Goal: Transaction & Acquisition: Book appointment/travel/reservation

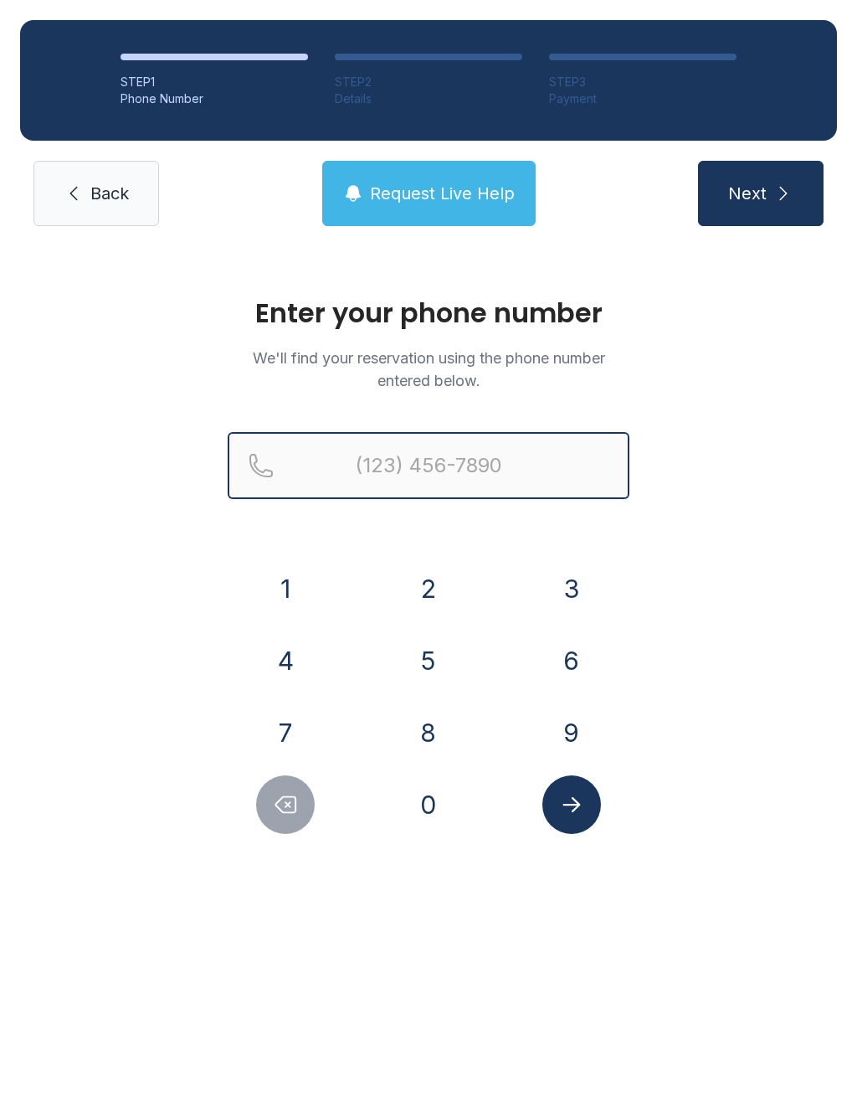
click at [399, 463] on input "Reservation phone number" at bounding box center [429, 465] width 402 height 67
click at [574, 674] on button "6" at bounding box center [572, 660] width 59 height 59
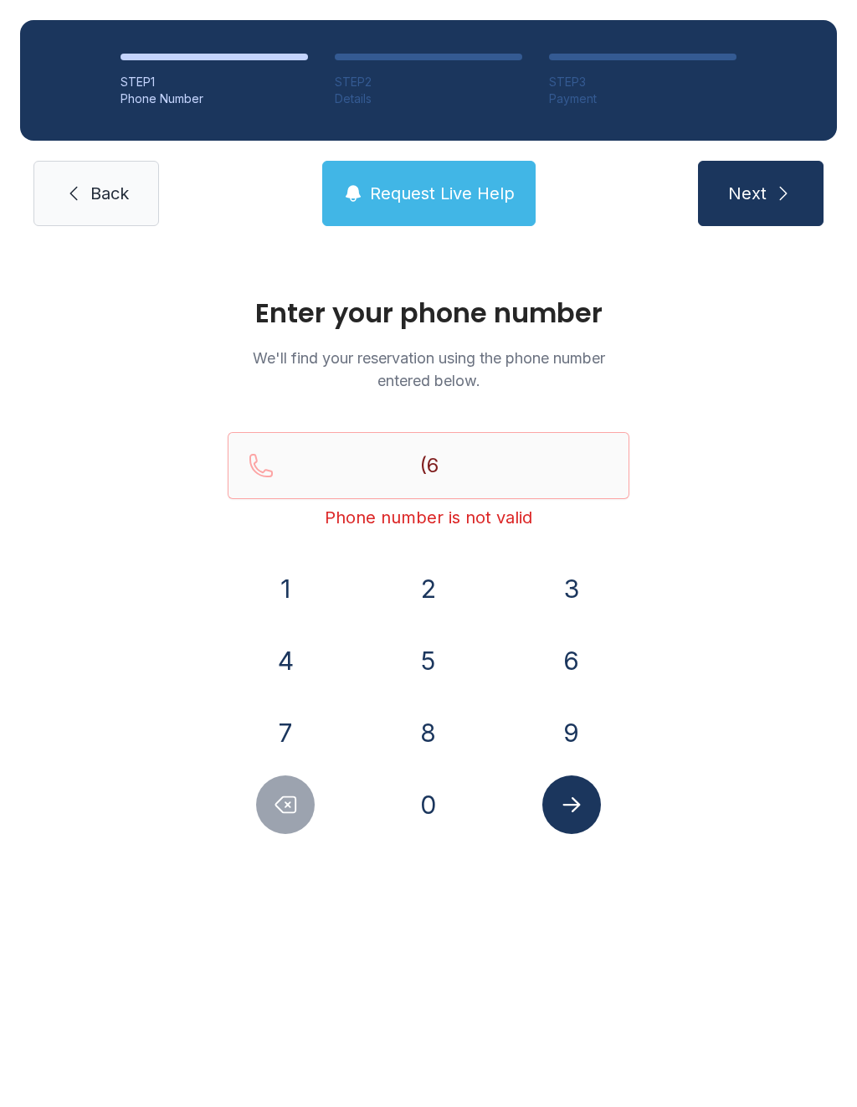
click at [314, 581] on button "1" at bounding box center [285, 588] width 59 height 59
click at [417, 656] on button "5" at bounding box center [428, 660] width 59 height 59
click at [567, 577] on button "3" at bounding box center [572, 588] width 59 height 59
click at [577, 579] on button "3" at bounding box center [572, 588] width 59 height 59
click at [429, 812] on button "0" at bounding box center [428, 804] width 59 height 59
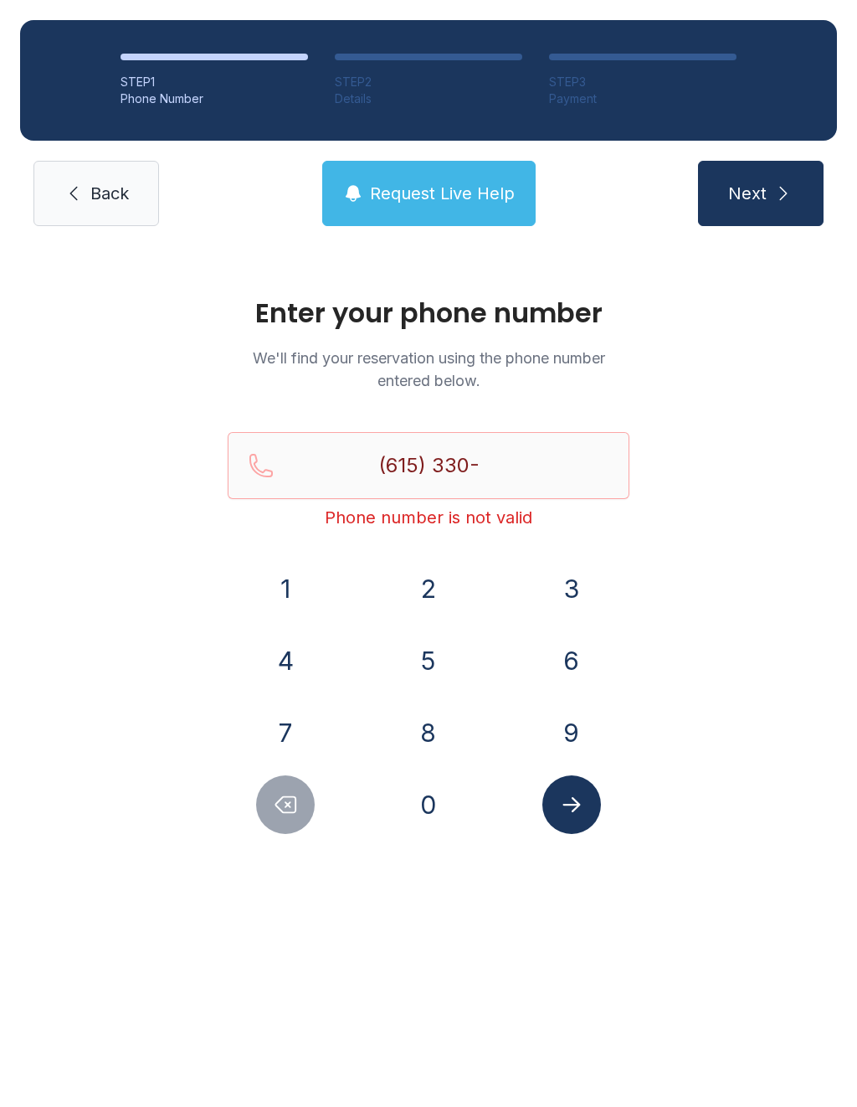
click at [426, 790] on button "0" at bounding box center [428, 804] width 59 height 59
click at [295, 669] on button "4" at bounding box center [285, 660] width 59 height 59
click at [569, 647] on button "6" at bounding box center [572, 660] width 59 height 59
click at [562, 567] on button "3" at bounding box center [572, 588] width 59 height 59
type input "[PHONE_NUMBER]"
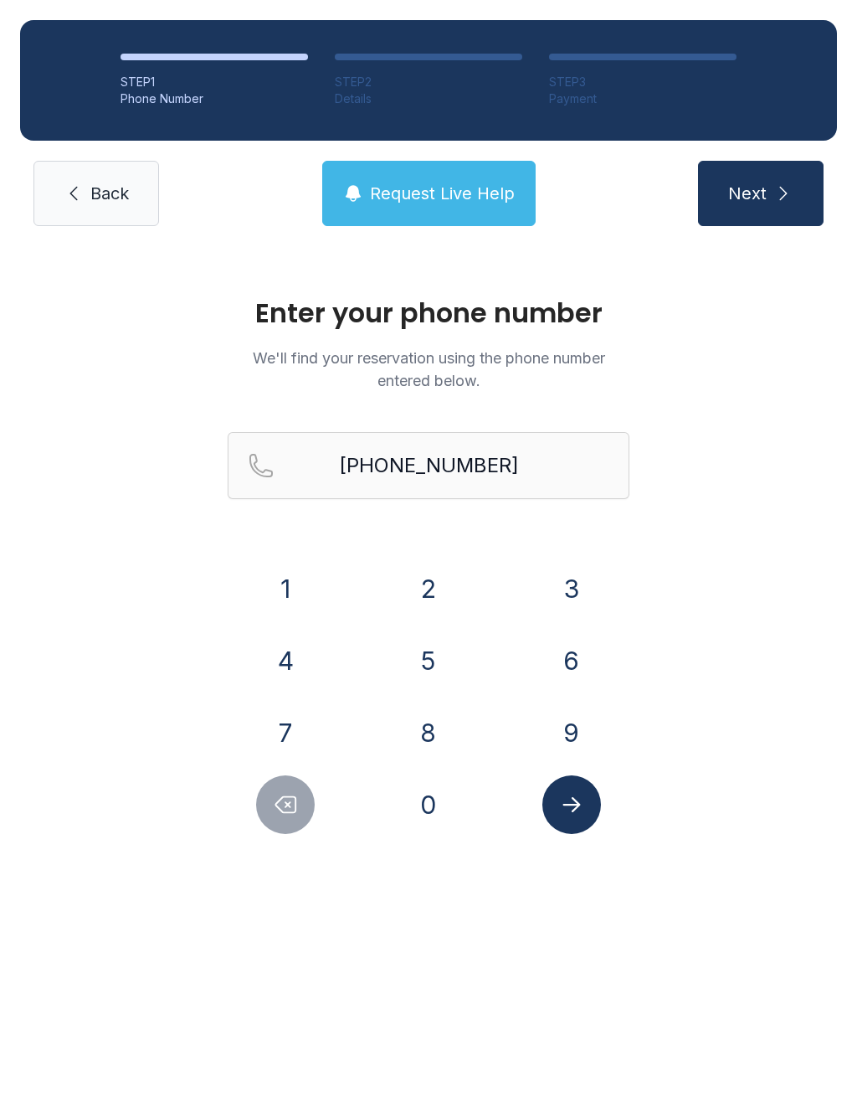
click at [767, 209] on button "Next" at bounding box center [761, 193] width 126 height 65
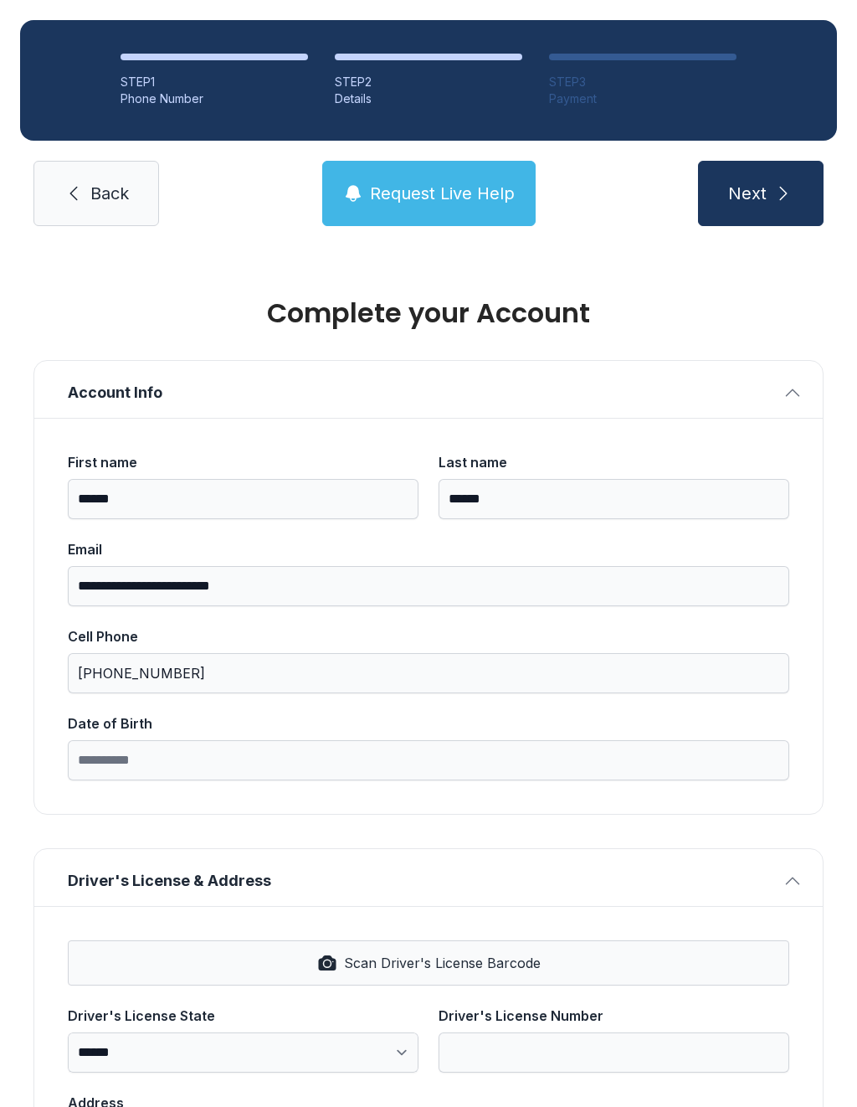
click at [396, 965] on span "Scan Driver's License Barcode" at bounding box center [442, 963] width 197 height 20
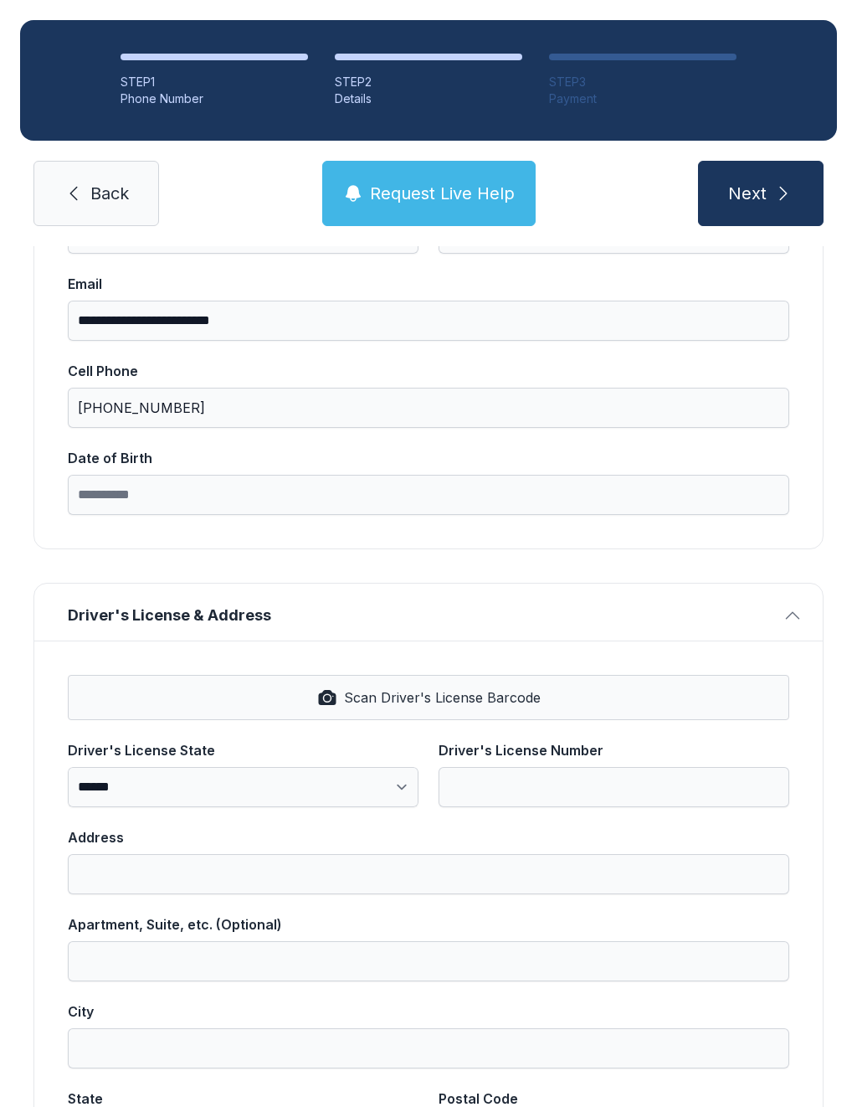
scroll to position [275, 0]
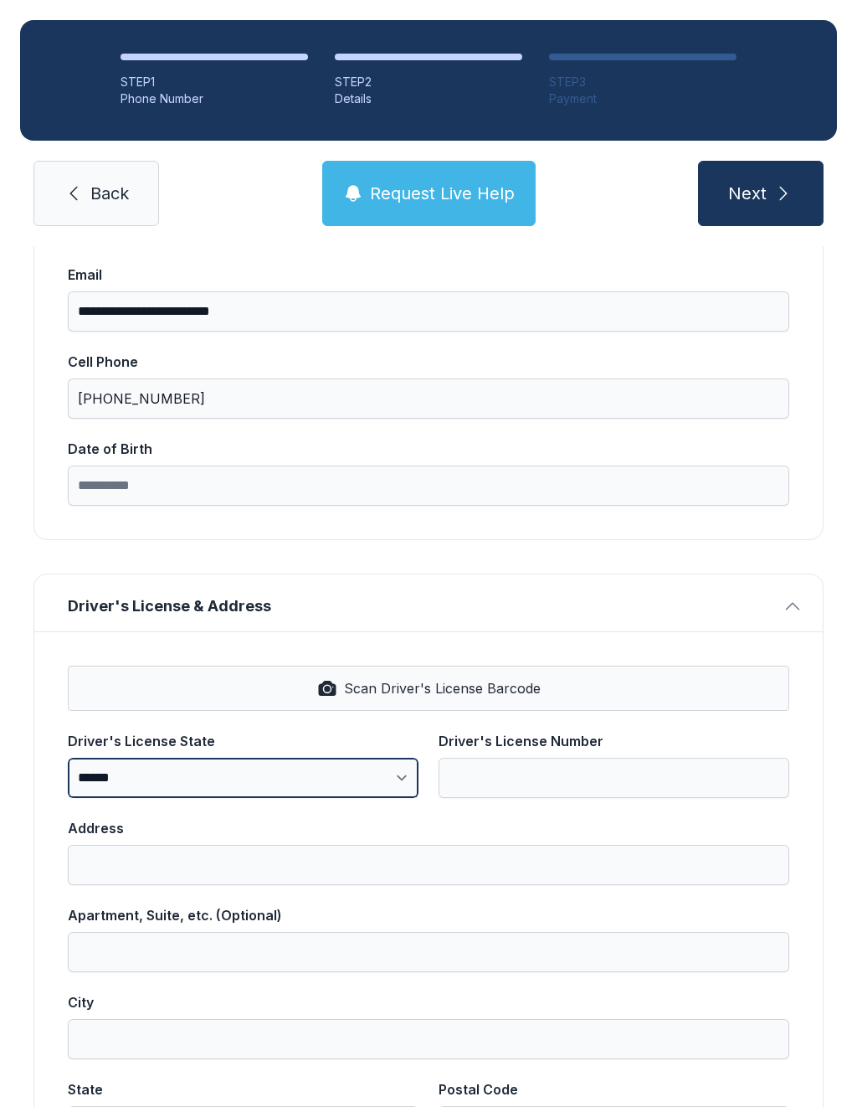
click at [176, 772] on select "**********" at bounding box center [243, 778] width 351 height 40
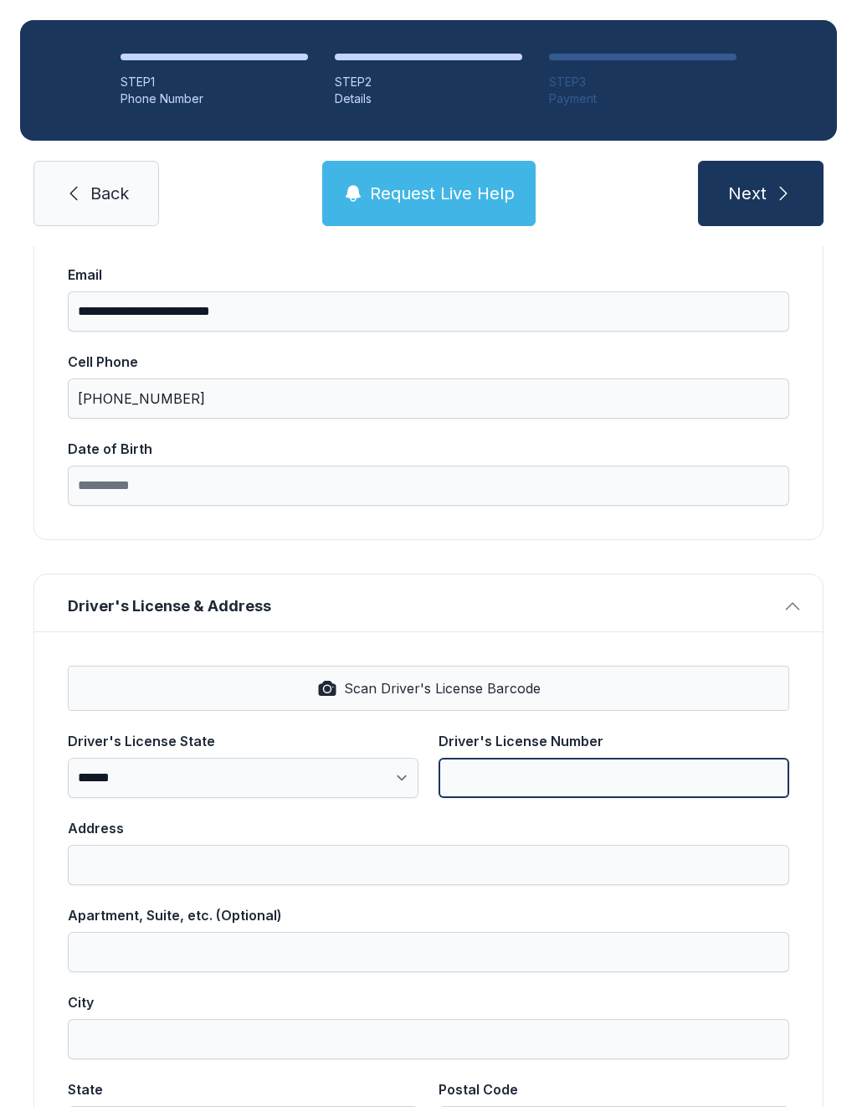
click at [535, 771] on input "Driver's License Number" at bounding box center [614, 778] width 351 height 40
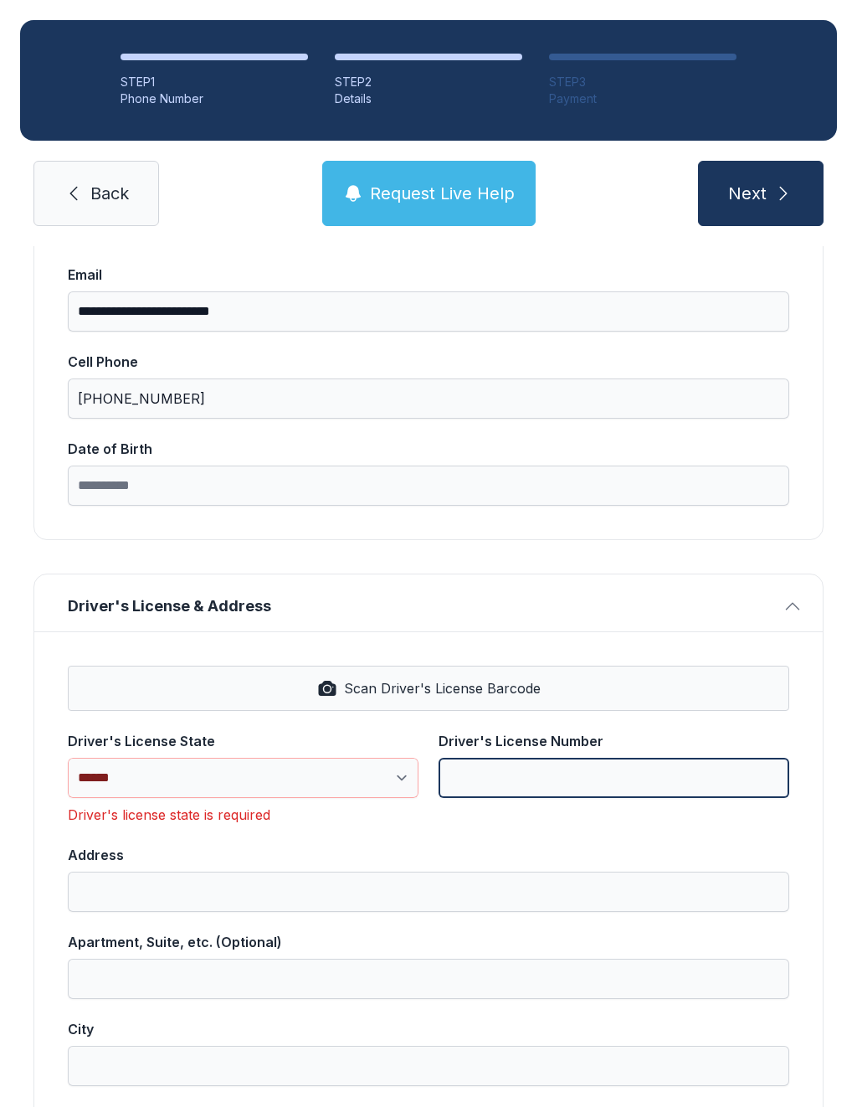
scroll to position [37, 0]
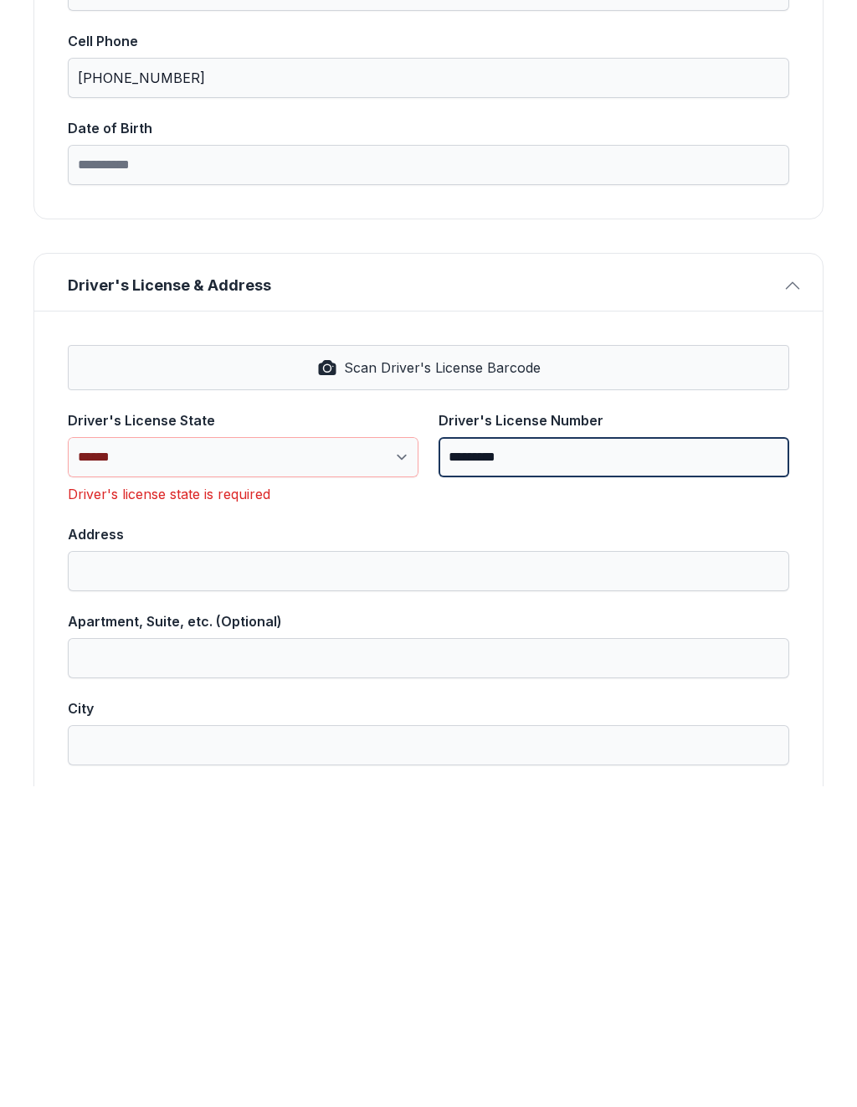
type input "*********"
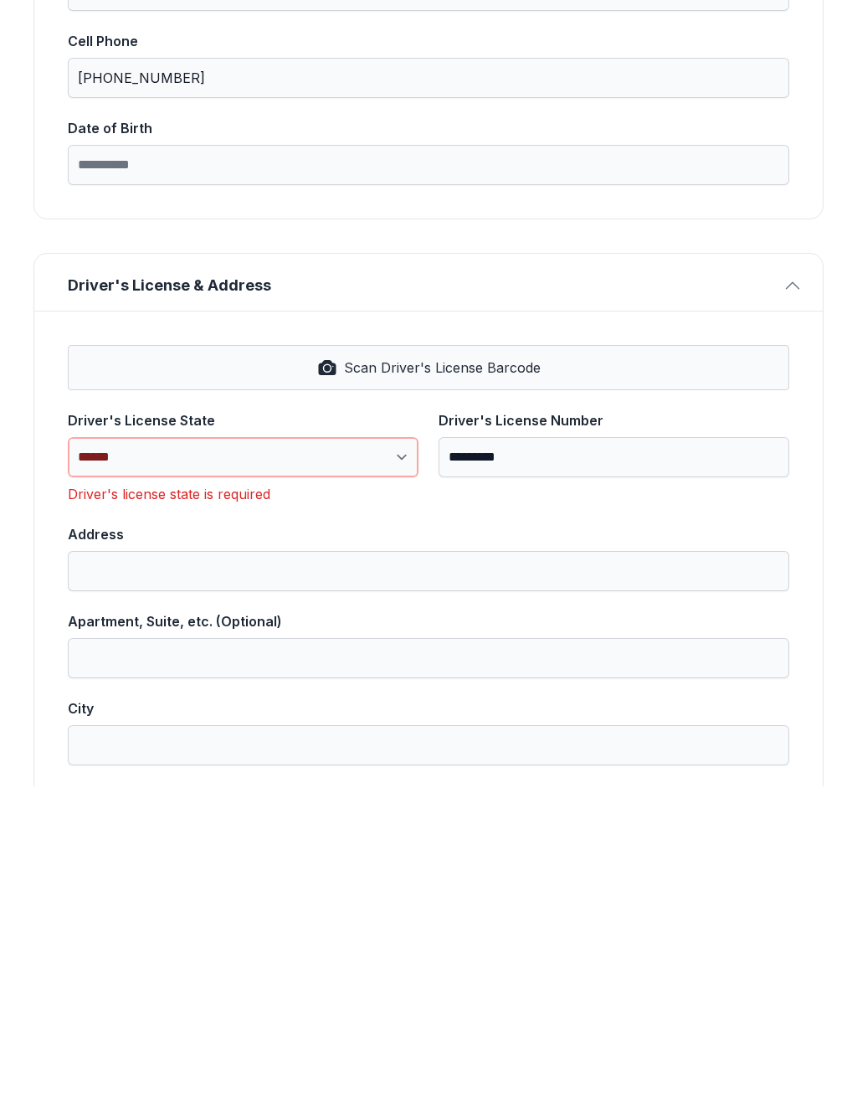
click at [395, 758] on select "**********" at bounding box center [243, 778] width 351 height 40
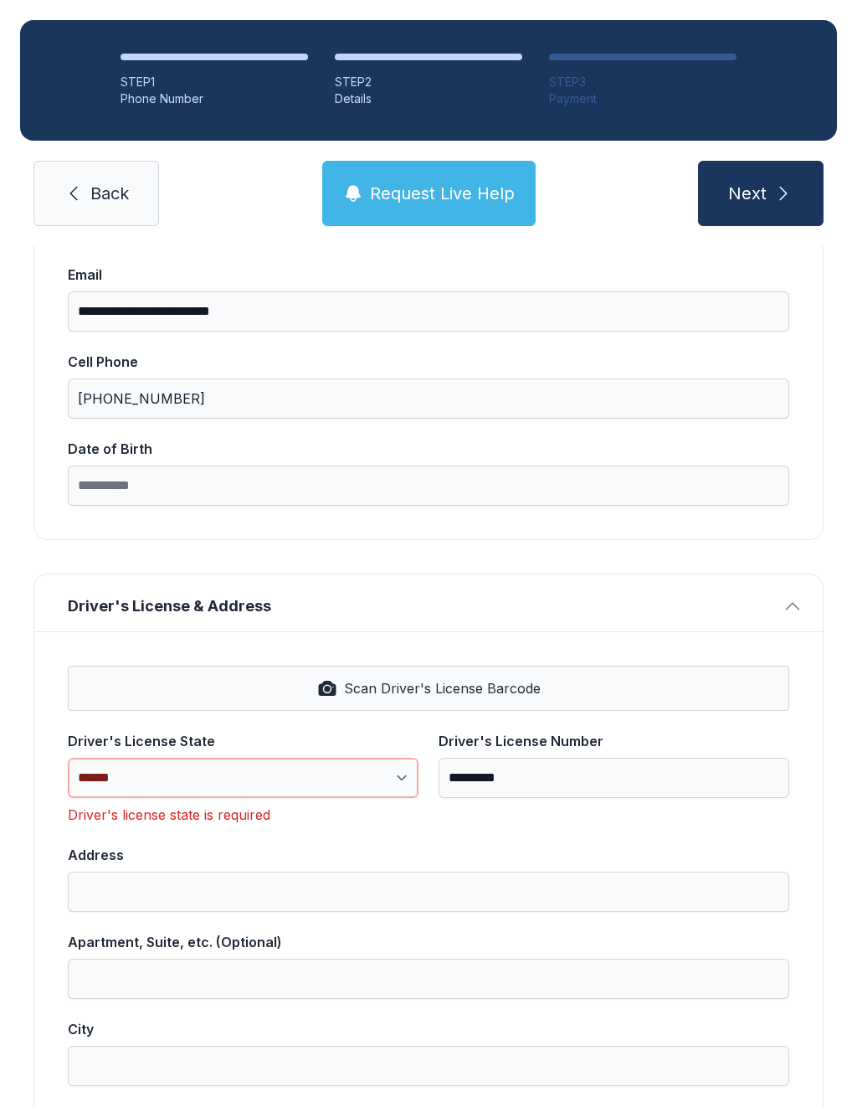
select select "**"
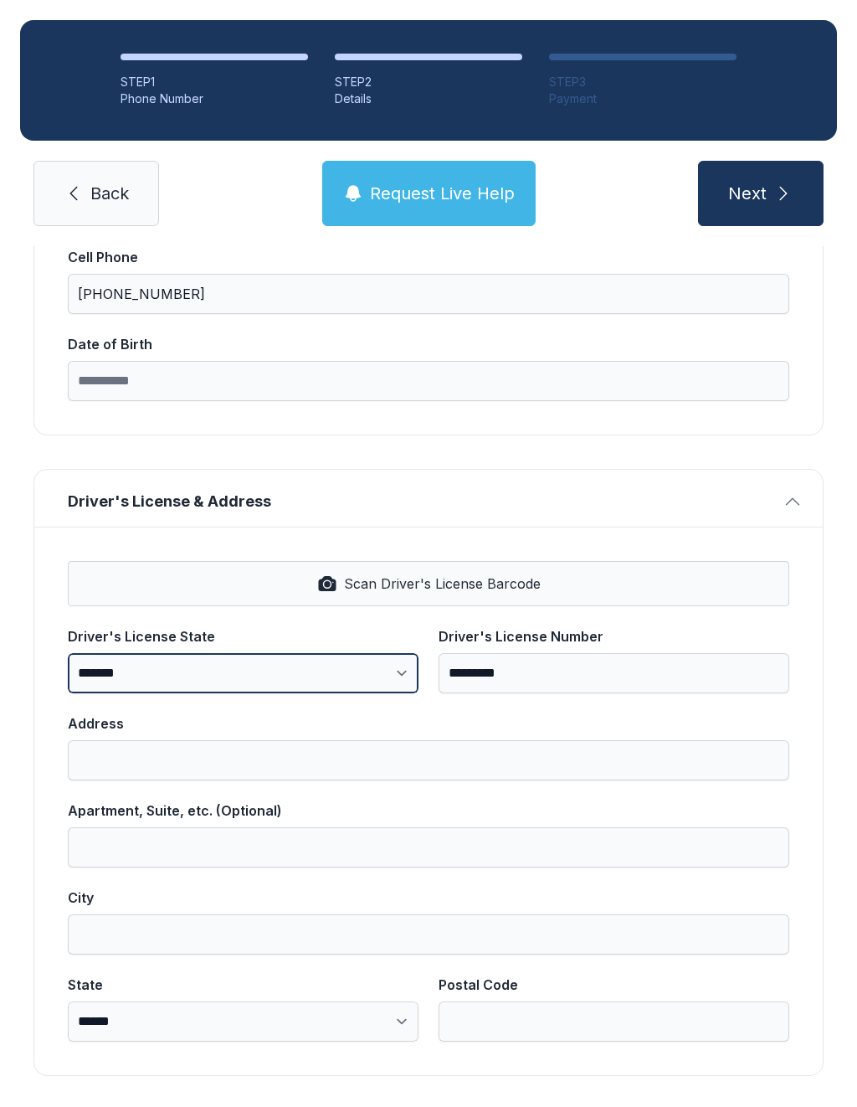
scroll to position [378, 0]
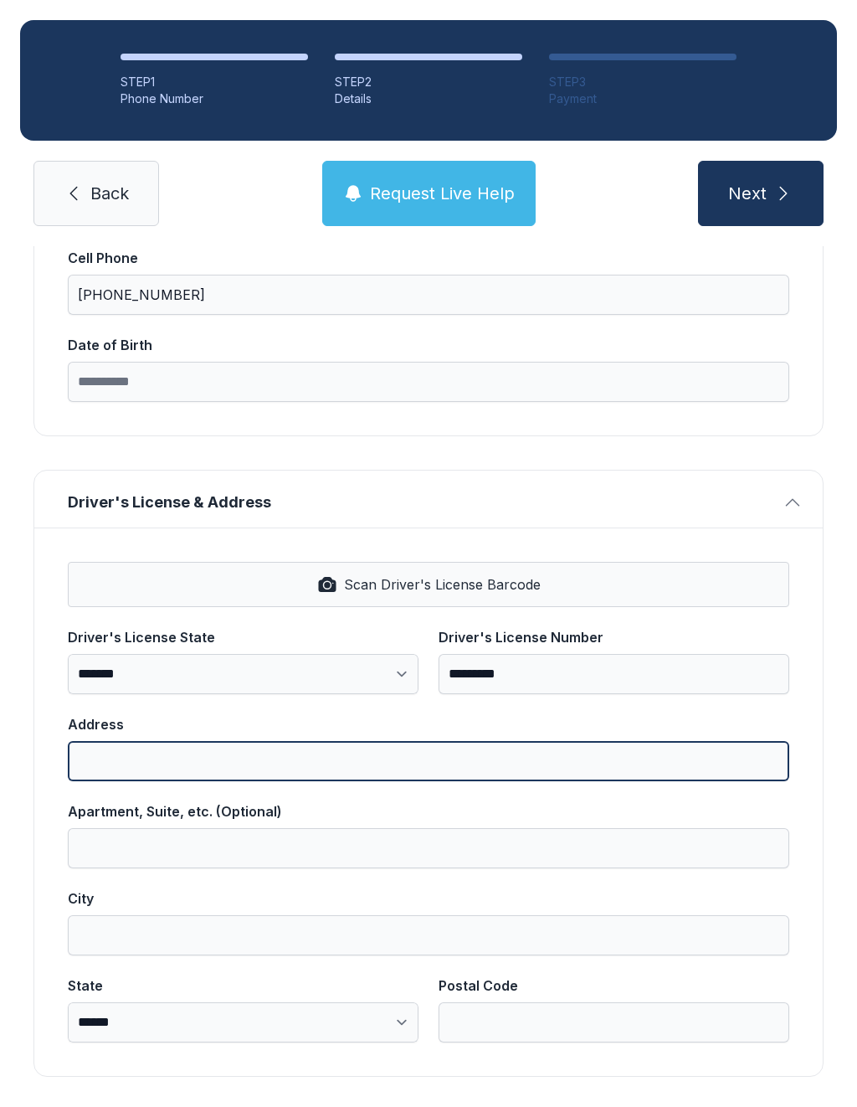
click at [157, 741] on input "Address" at bounding box center [429, 761] width 722 height 40
type input "**********"
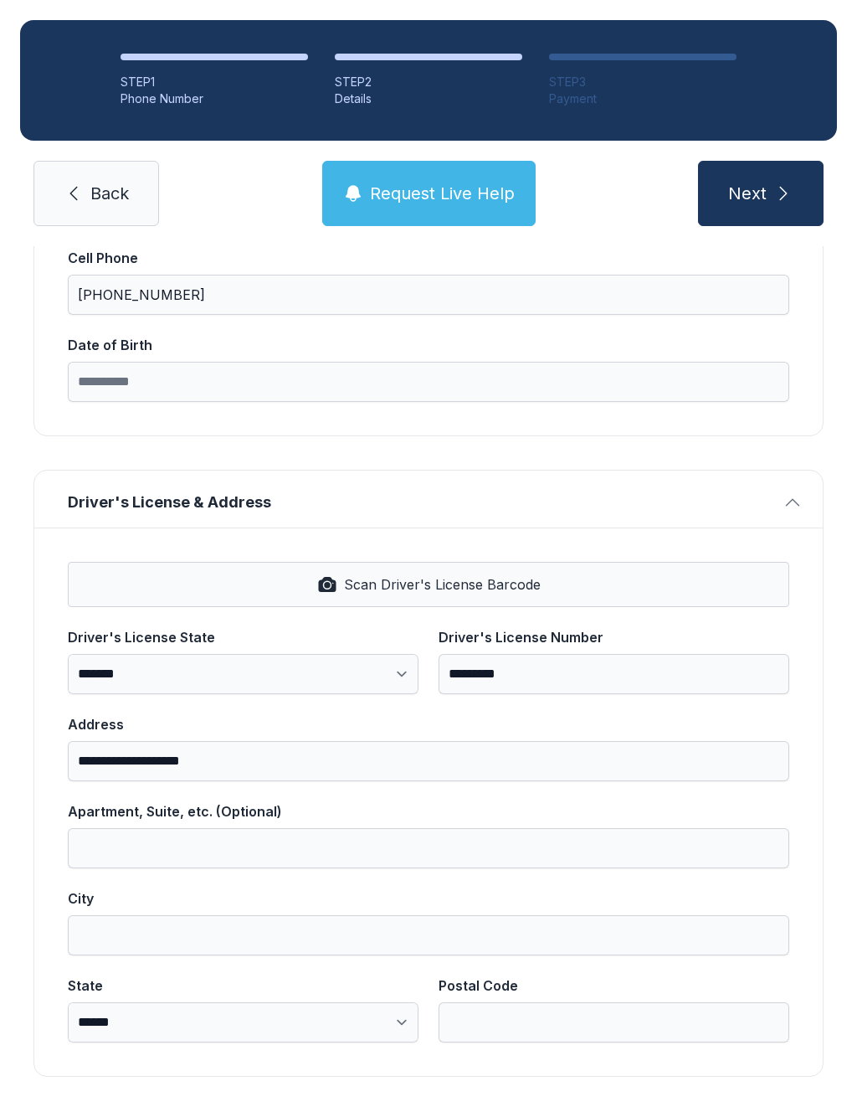
click at [836, 578] on div "**********" at bounding box center [428, 506] width 857 height 1276
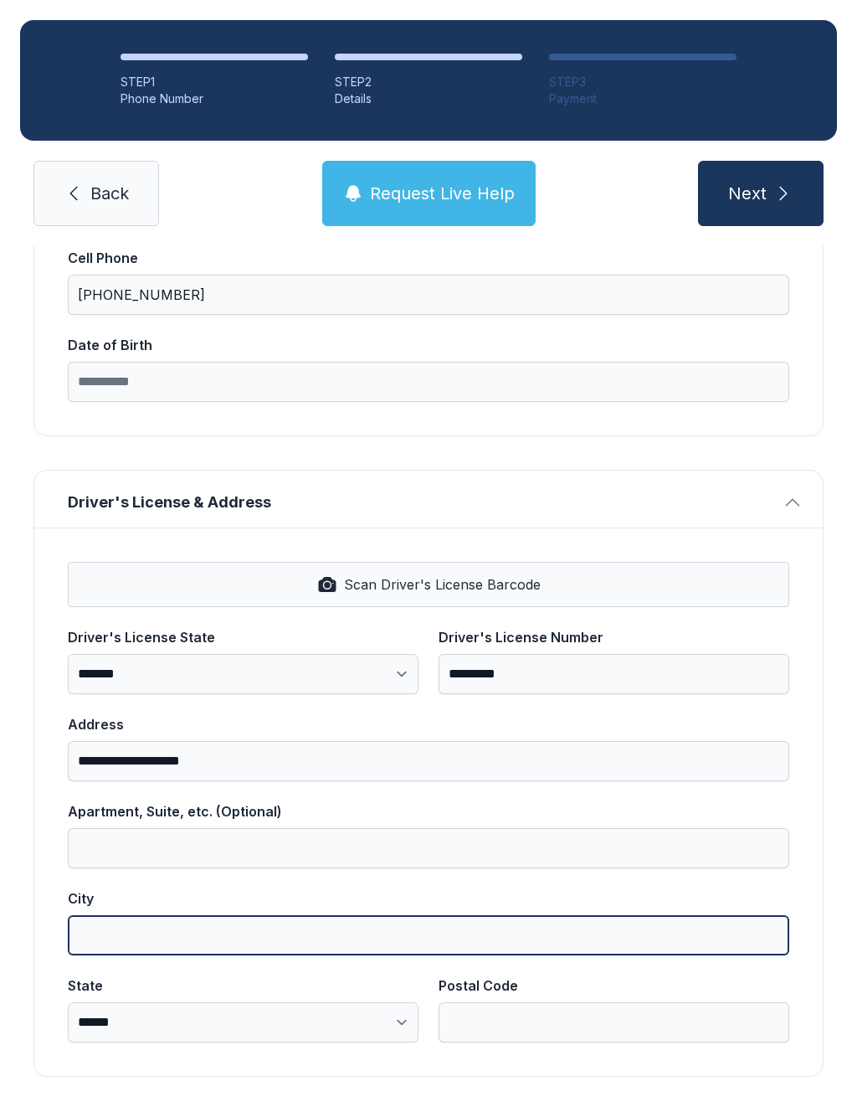
click at [151, 915] on input "City" at bounding box center [429, 935] width 722 height 40
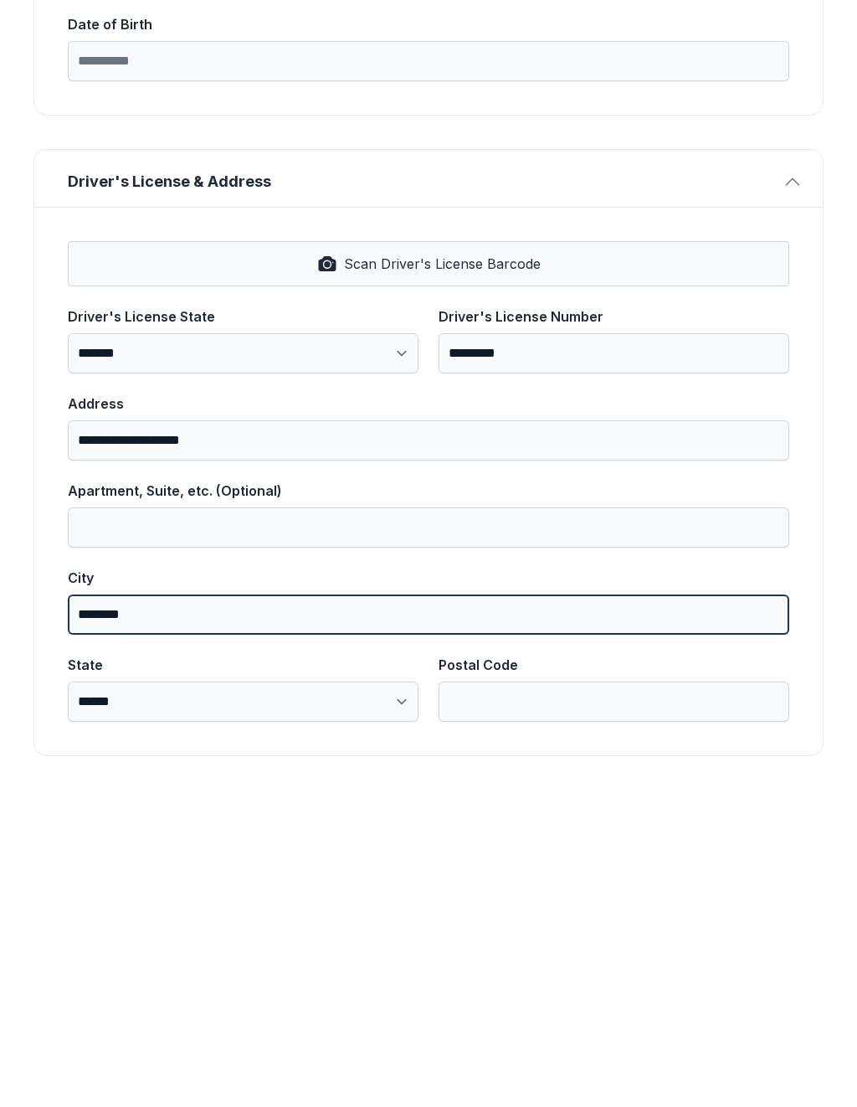
type input "********"
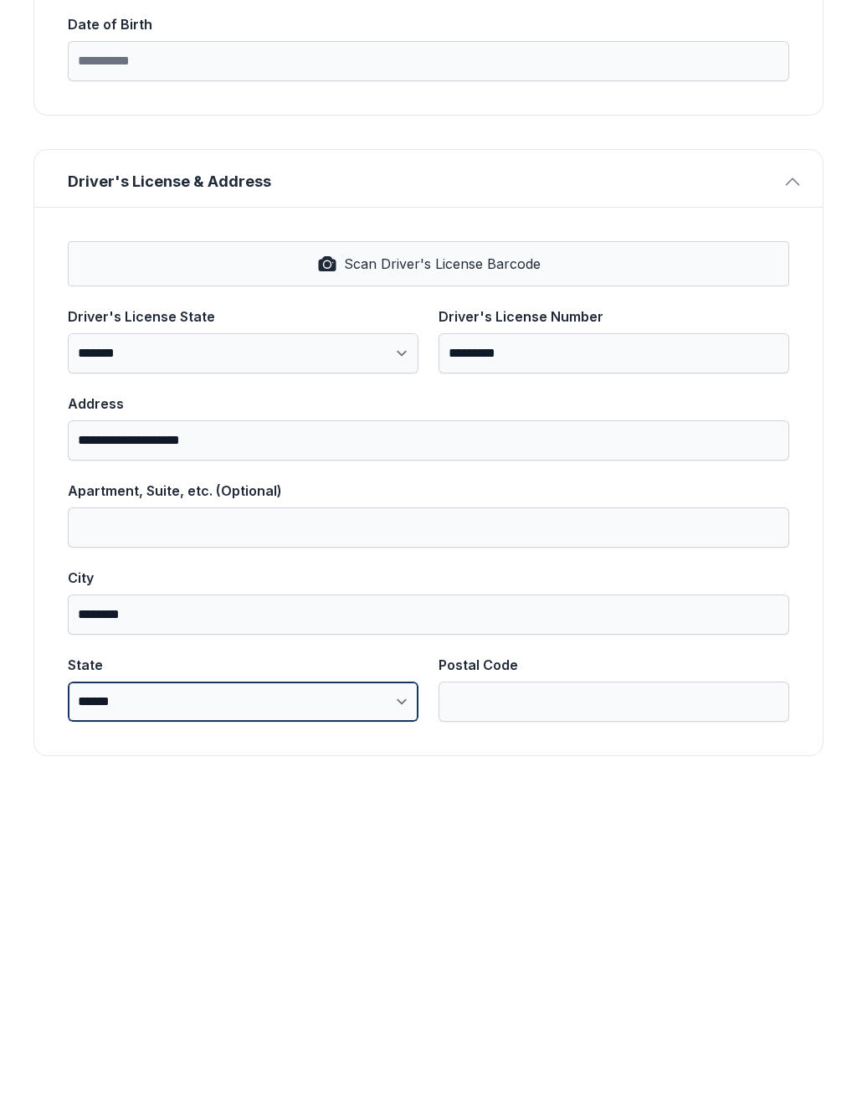
click at [400, 1002] on select "**********" at bounding box center [243, 1022] width 351 height 40
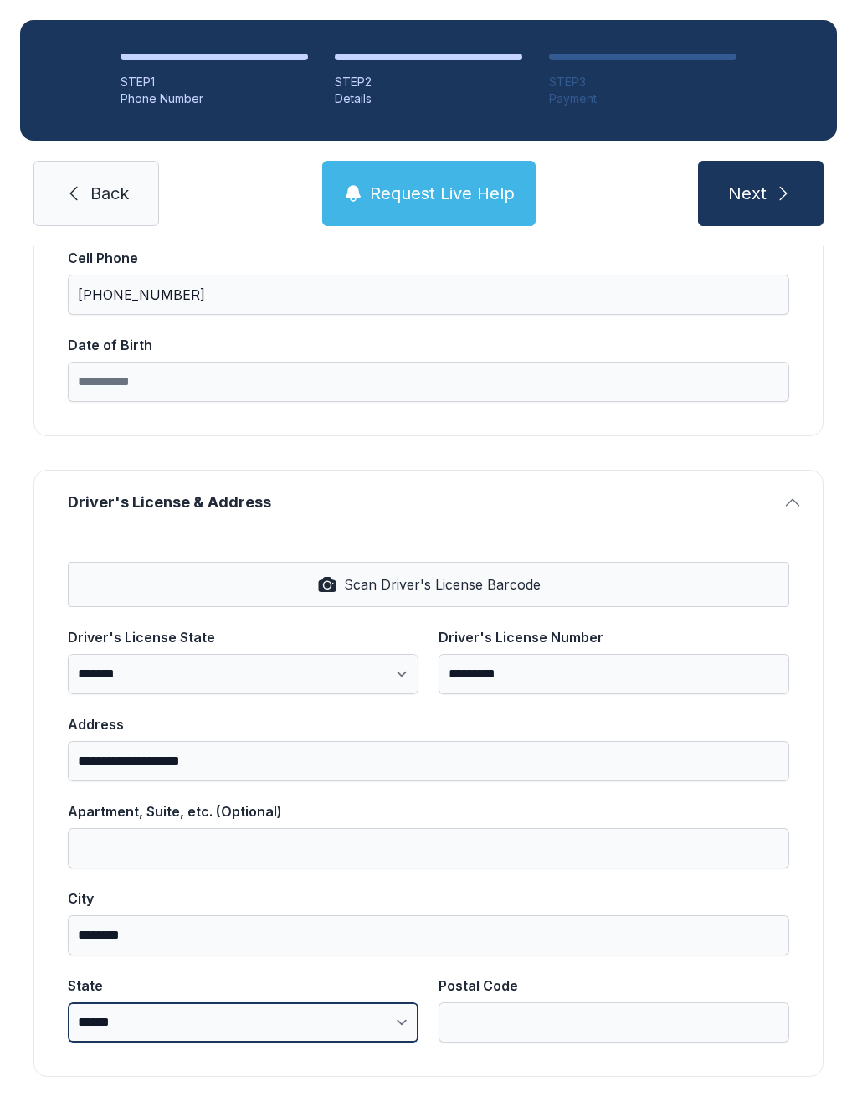
select select "**"
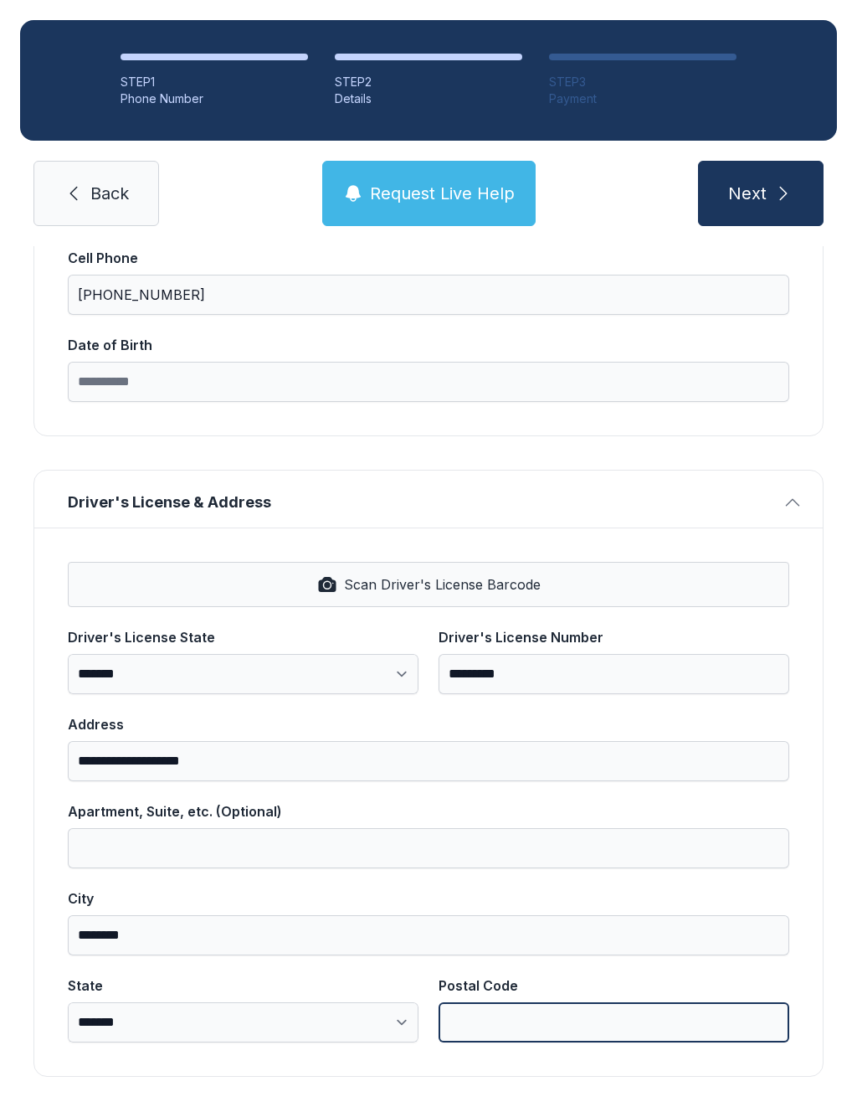
click at [533, 1002] on input "Postal Code" at bounding box center [614, 1022] width 351 height 40
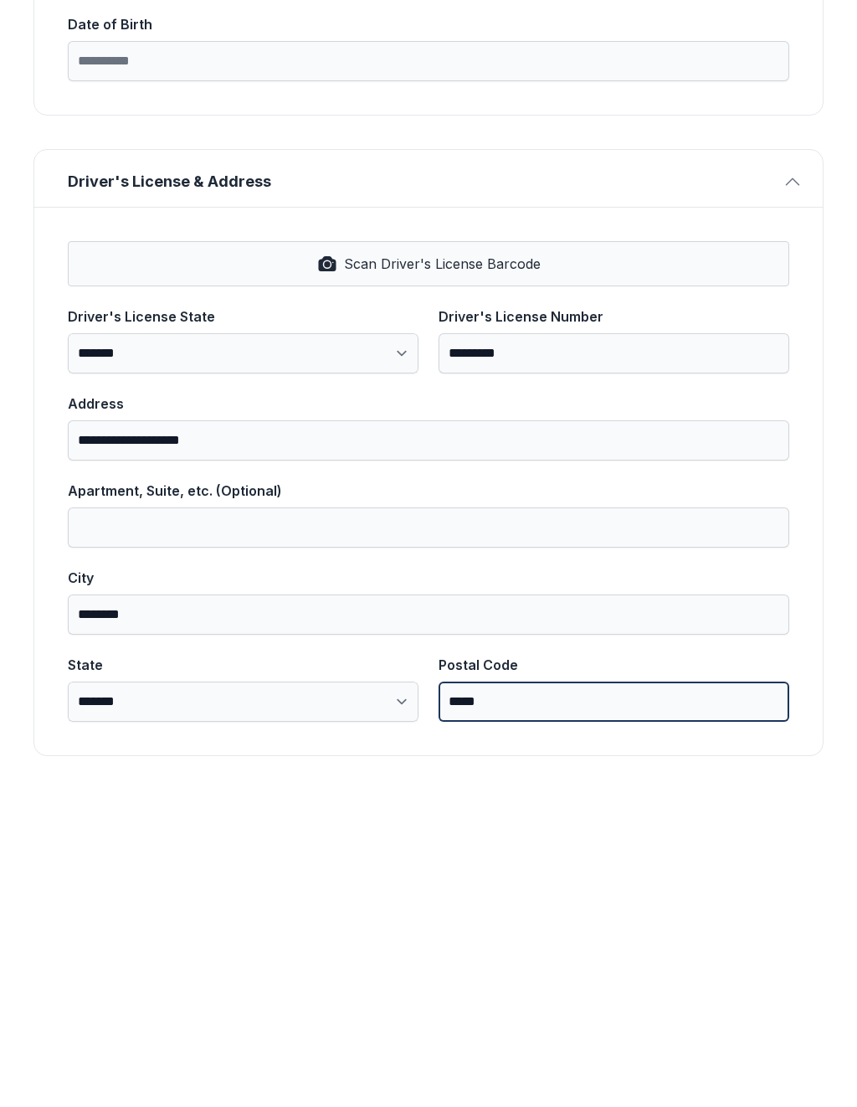
type input "*****"
click at [760, 161] on button "Next" at bounding box center [761, 193] width 126 height 65
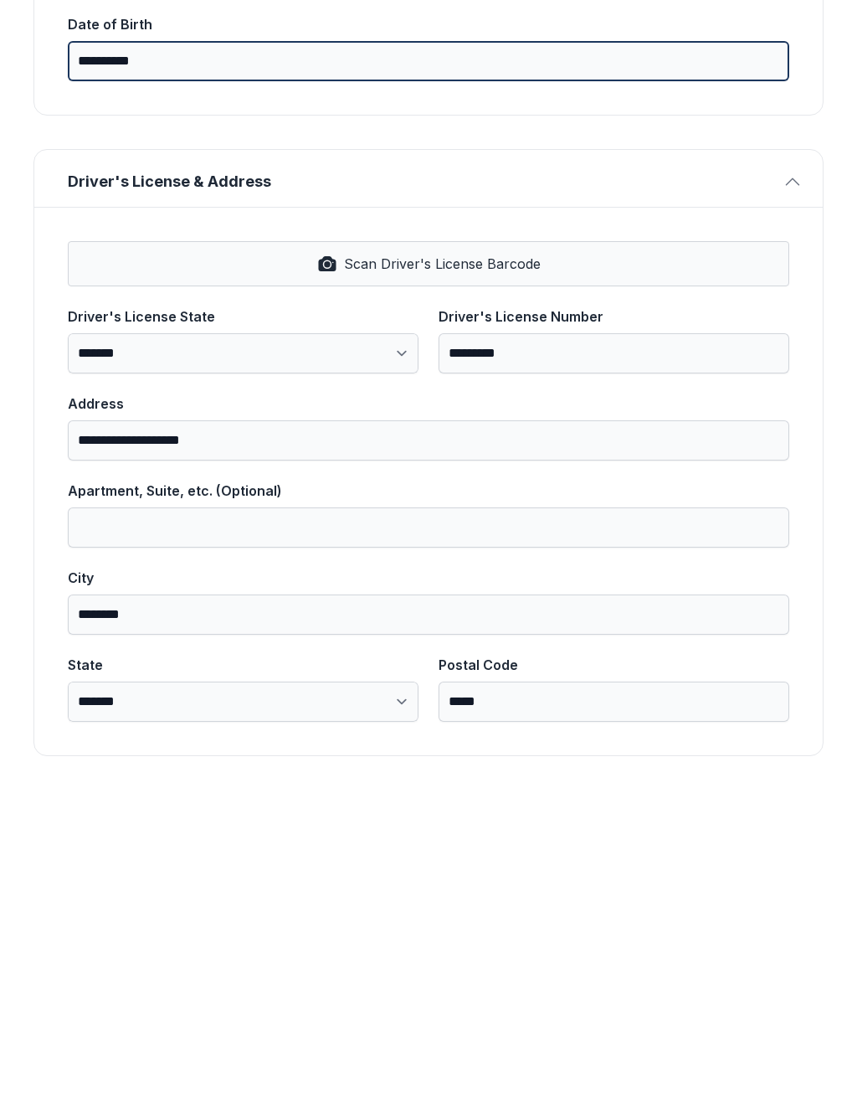
type input "**********"
click at [760, 161] on button "Next" at bounding box center [761, 193] width 126 height 65
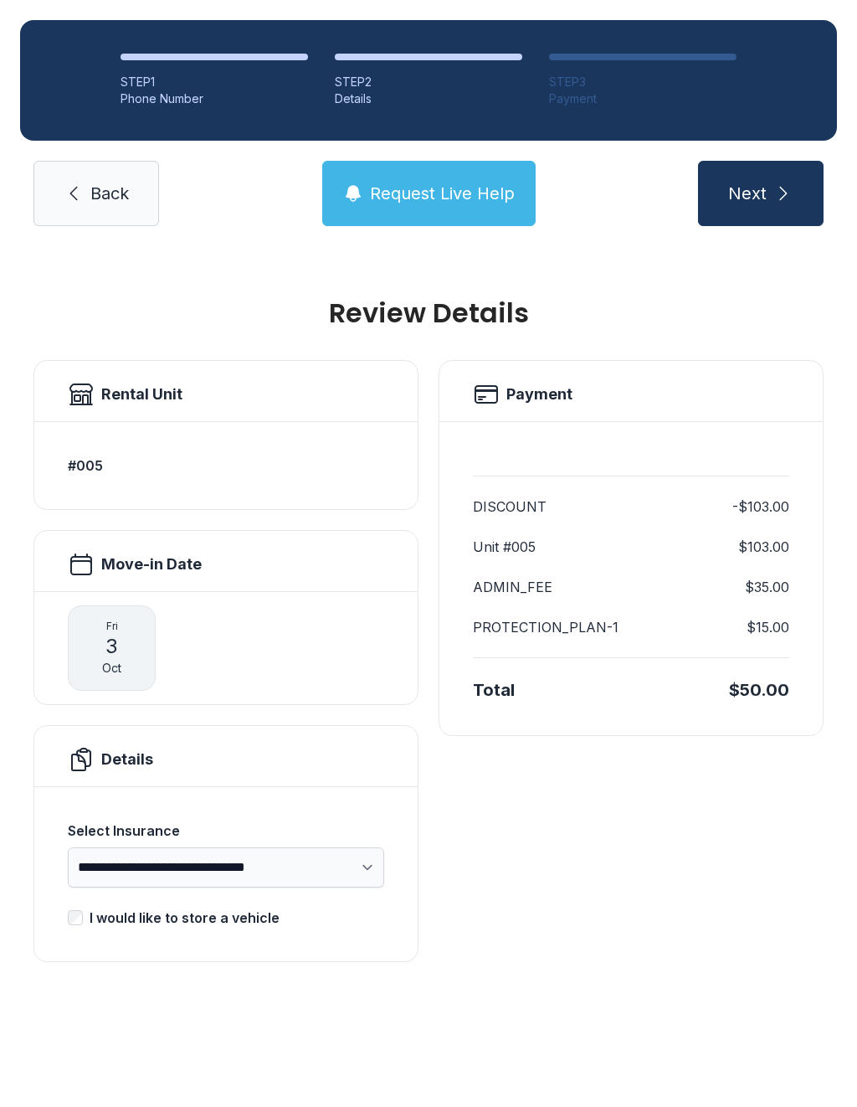
click at [767, 161] on button "Next" at bounding box center [761, 193] width 126 height 65
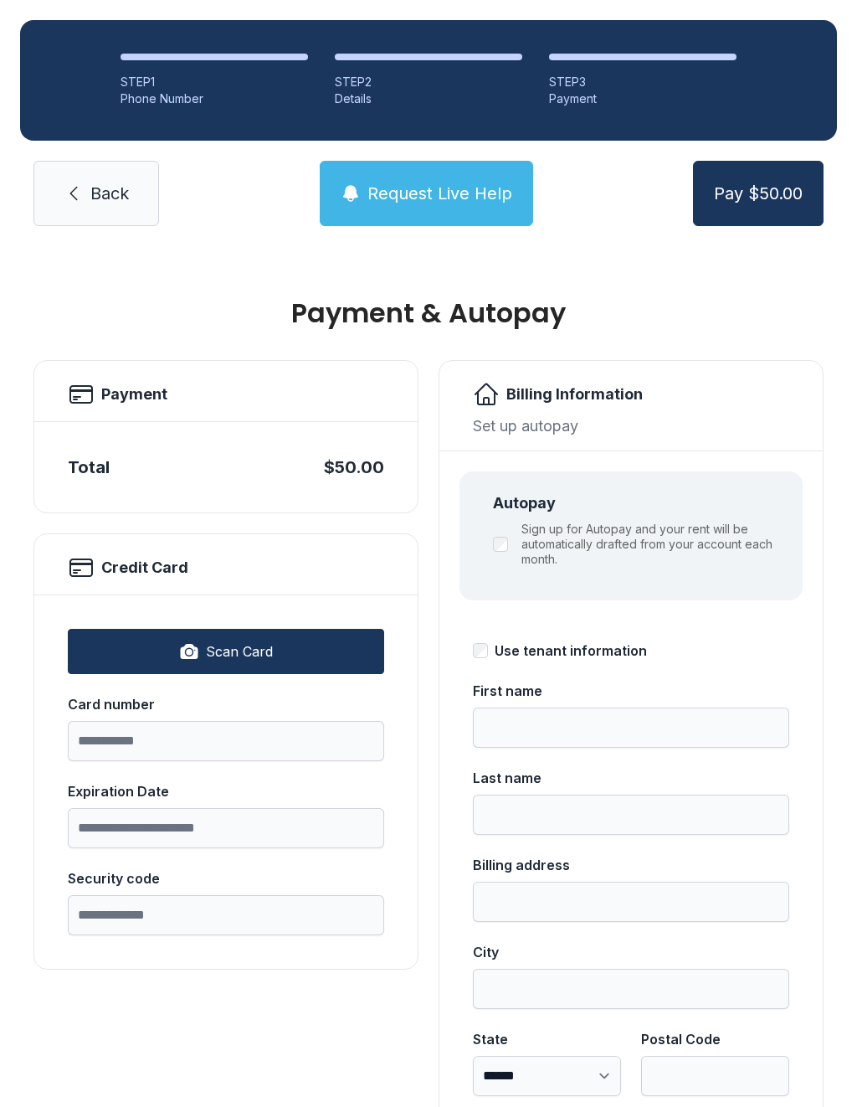
click at [439, 193] on span "Request Live Help" at bounding box center [440, 193] width 145 height 23
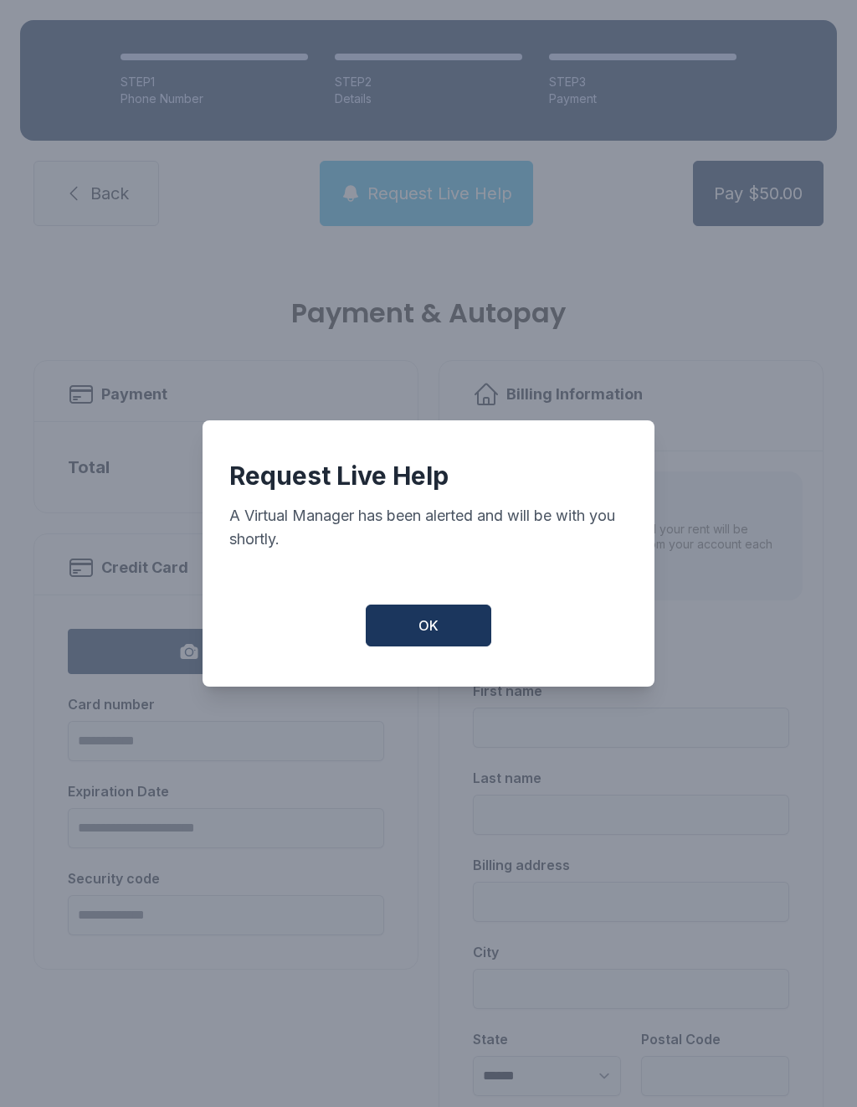
click at [455, 628] on button "OK" at bounding box center [429, 626] width 126 height 42
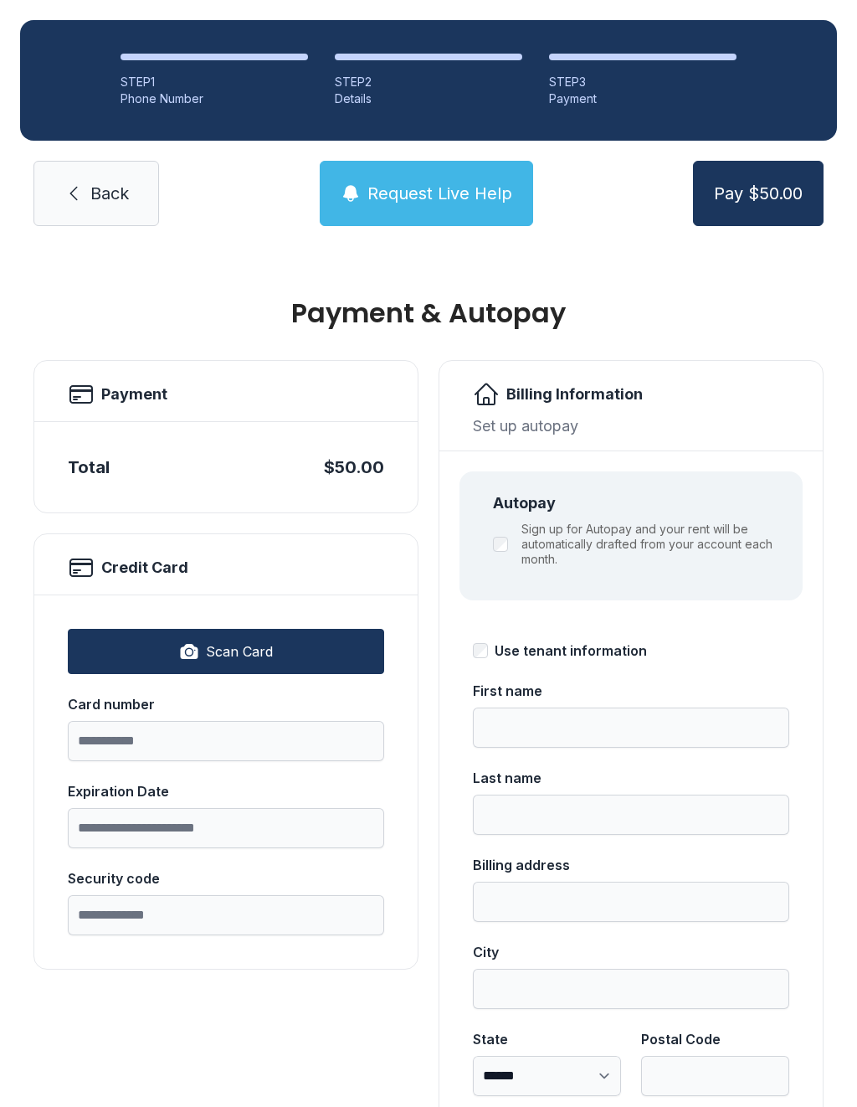
click at [430, 197] on span "Request Live Help" at bounding box center [440, 193] width 145 height 23
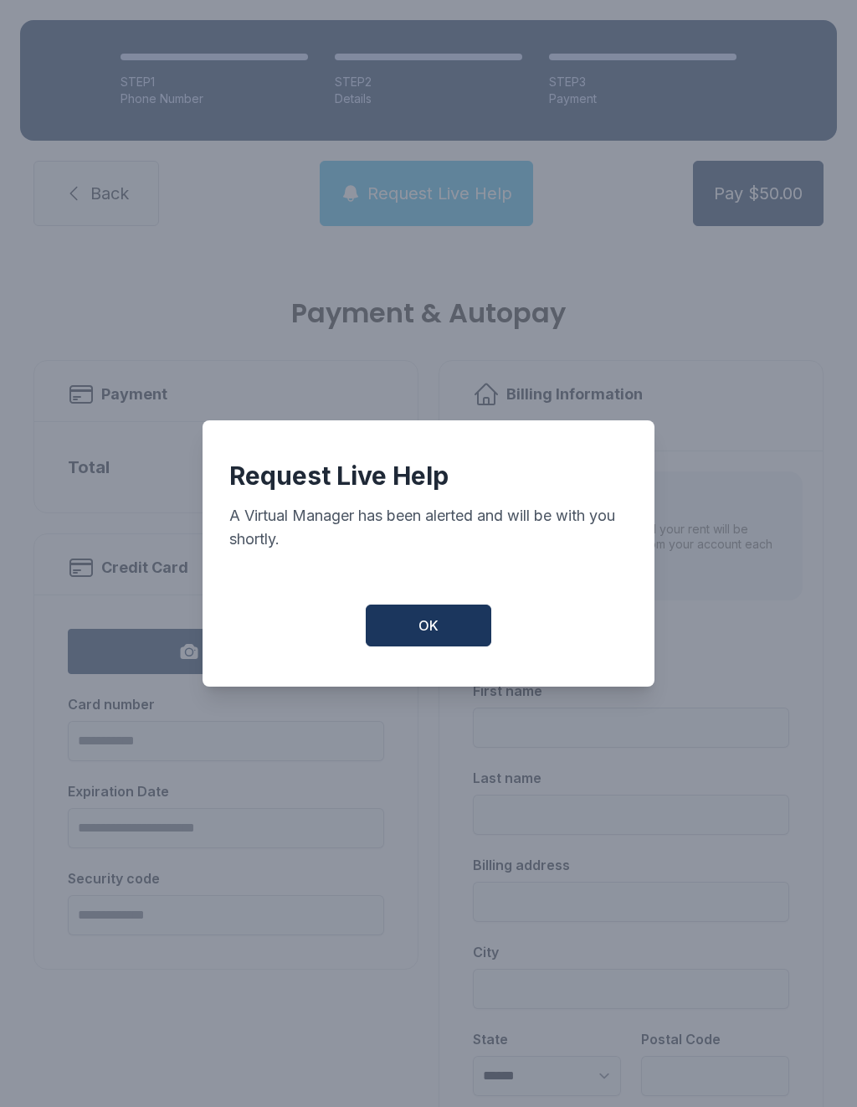
click at [450, 640] on button "OK" at bounding box center [429, 626] width 126 height 42
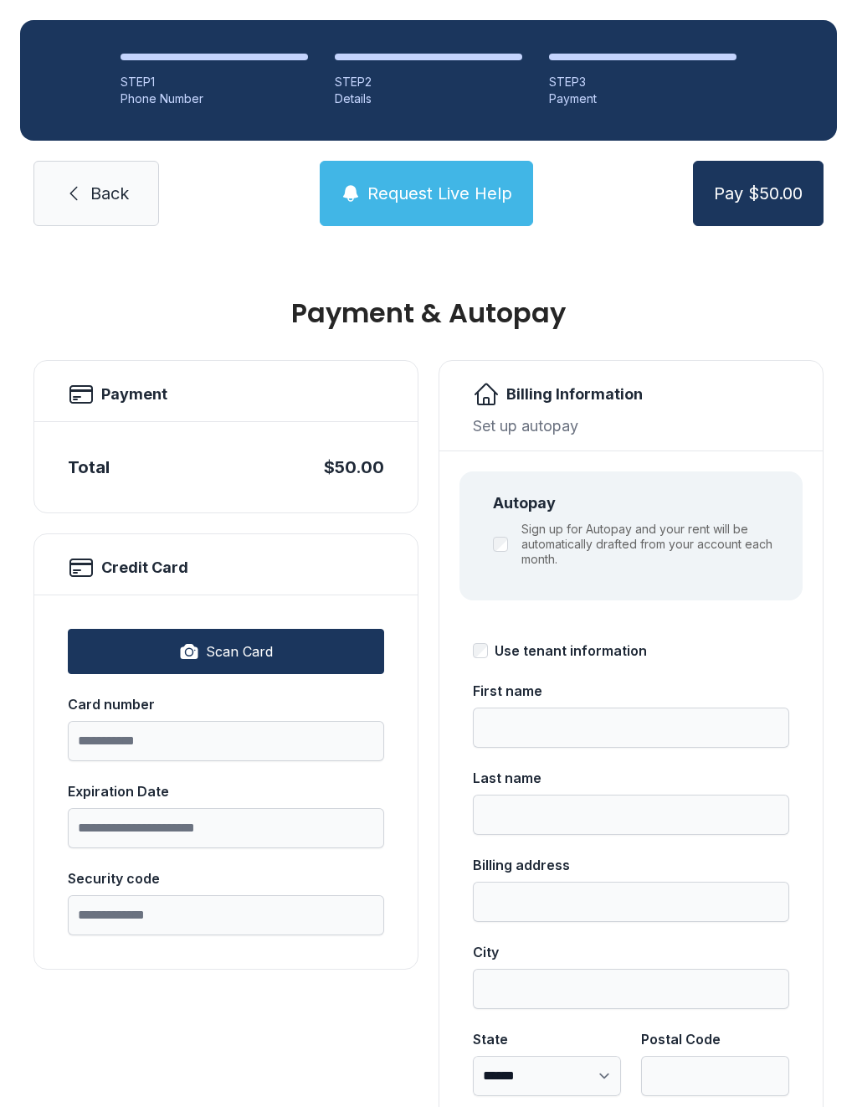
click at [433, 185] on span "Request Live Help" at bounding box center [440, 193] width 145 height 23
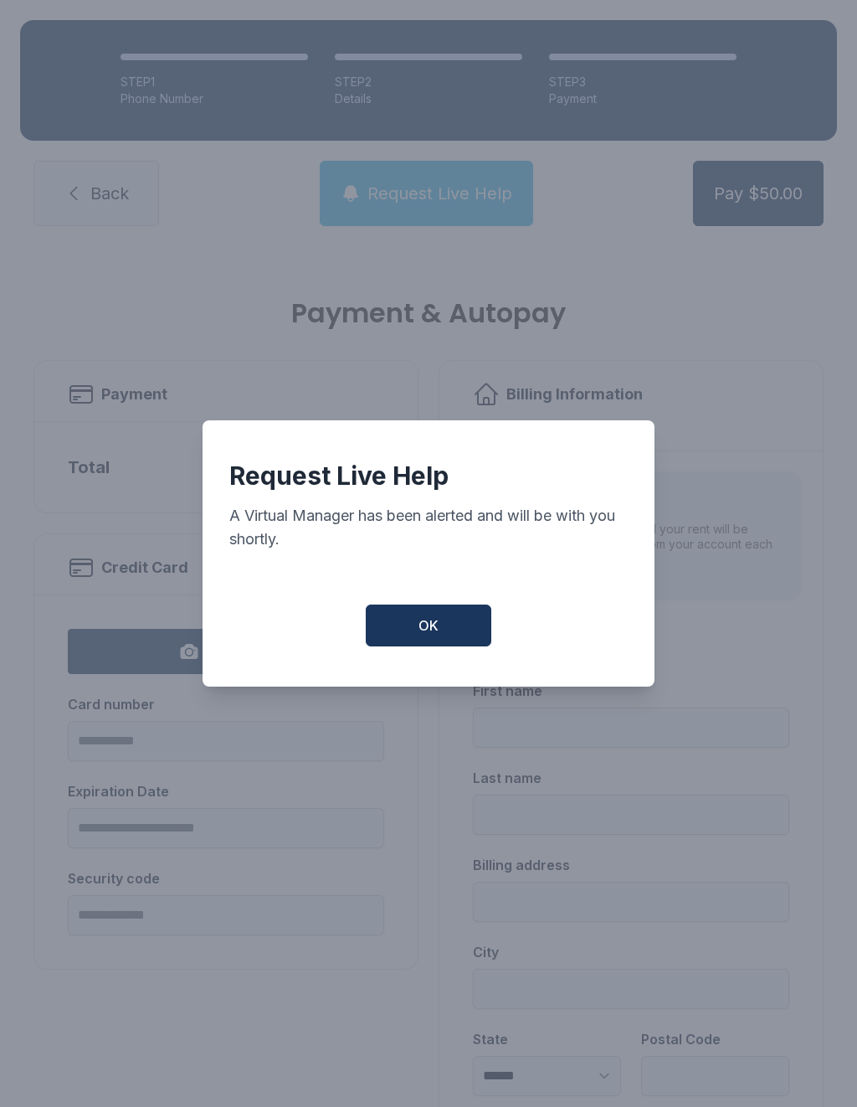
click at [445, 635] on button "OK" at bounding box center [429, 626] width 126 height 42
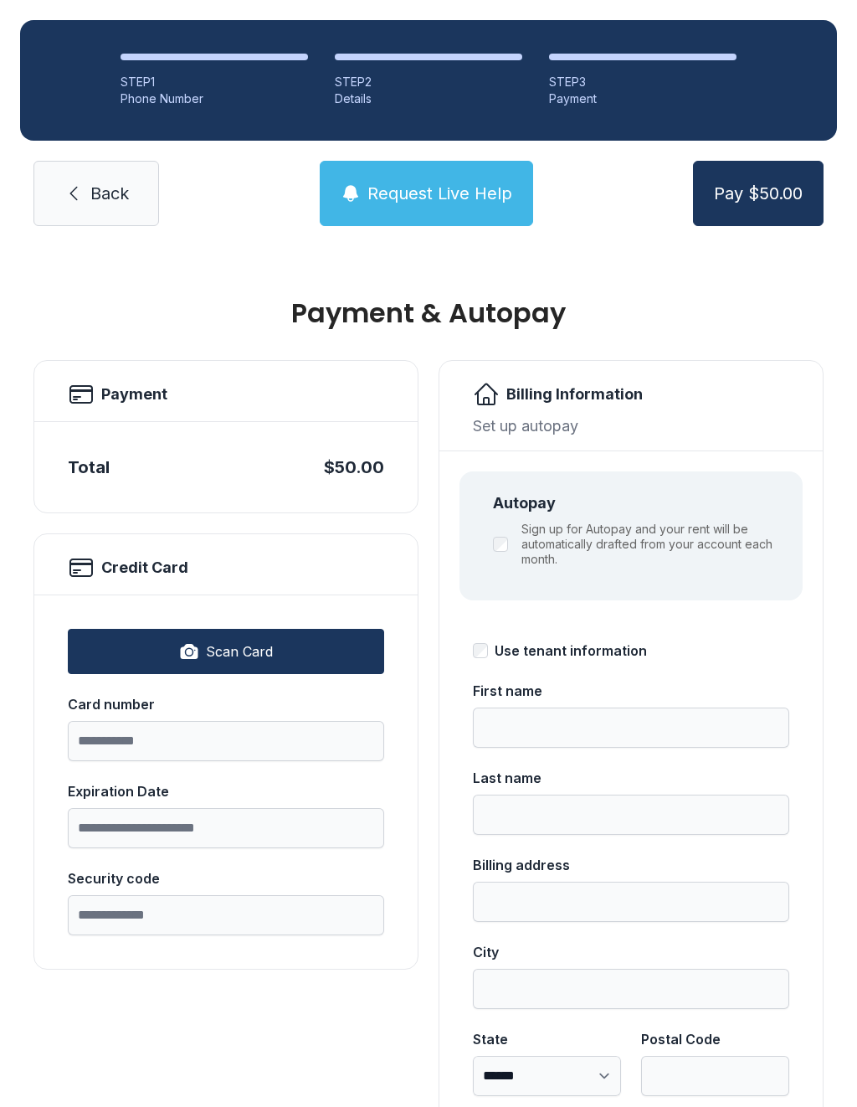
click at [117, 201] on span "Back" at bounding box center [109, 193] width 39 height 23
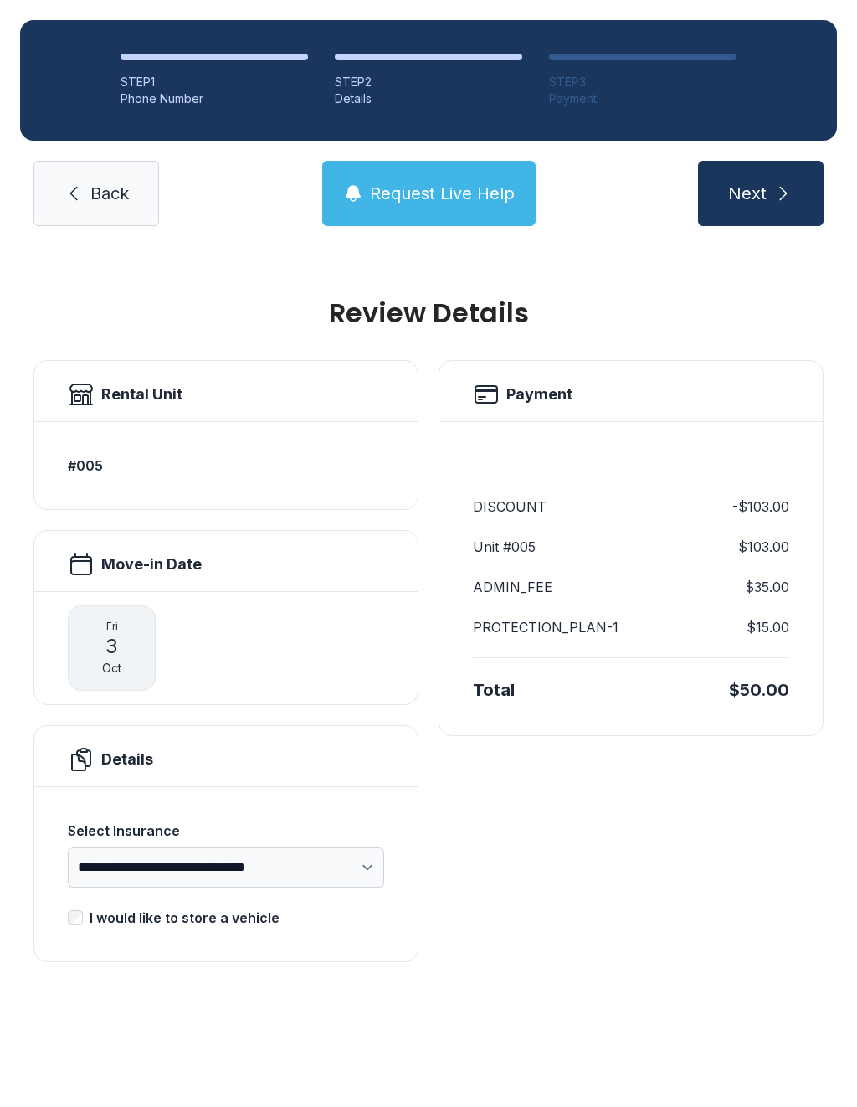
click at [104, 638] on div "[DATE]" at bounding box center [112, 647] width 88 height 85
click at [103, 635] on div "[DATE]" at bounding box center [112, 647] width 88 height 85
click at [476, 188] on span "Request Live Help" at bounding box center [442, 193] width 145 height 23
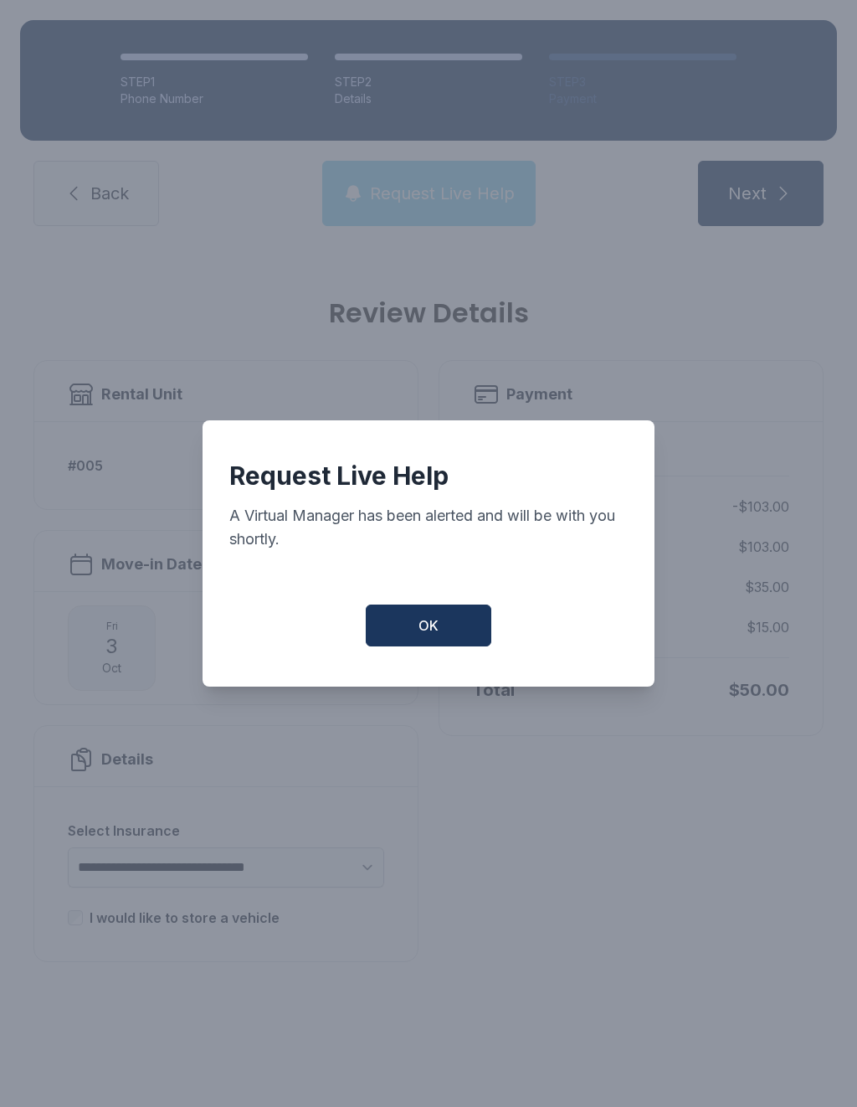
click at [476, 188] on div "Request Live Help A Virtual Manager has been alerted and will be with you short…" at bounding box center [428, 553] width 857 height 1107
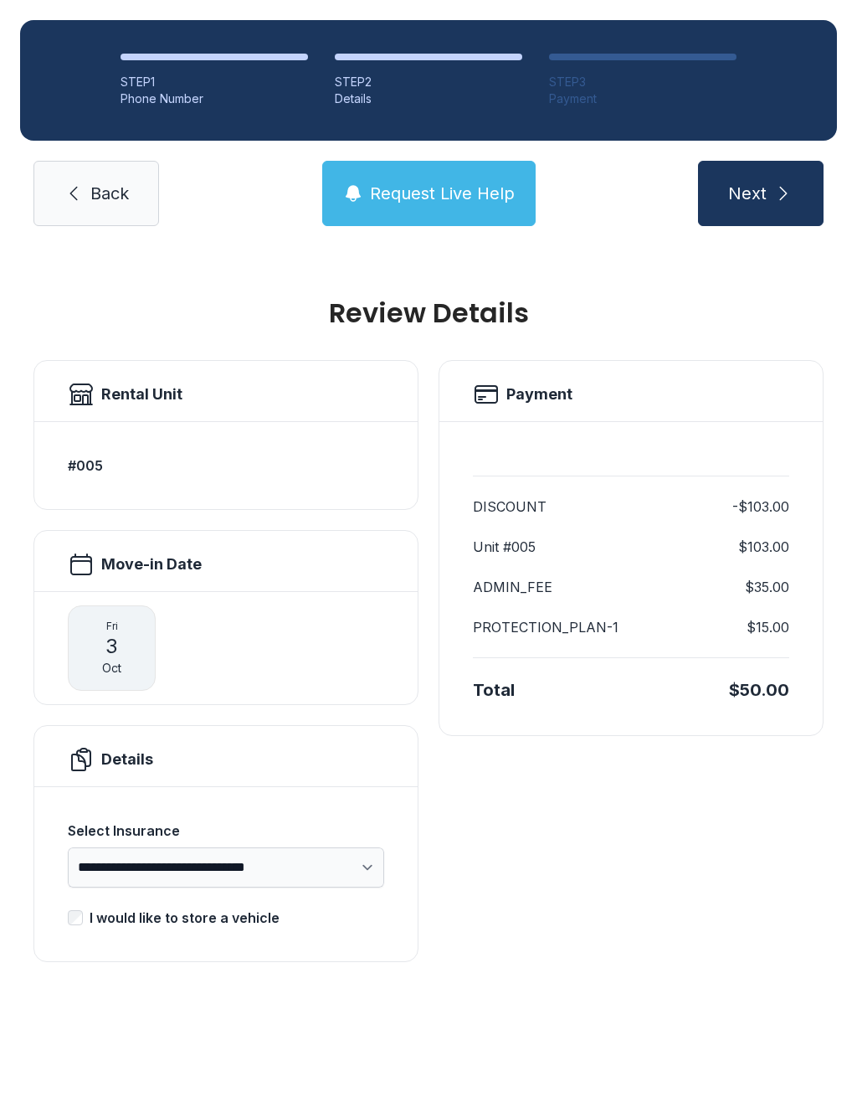
click at [454, 189] on span "Request Live Help" at bounding box center [442, 193] width 145 height 23
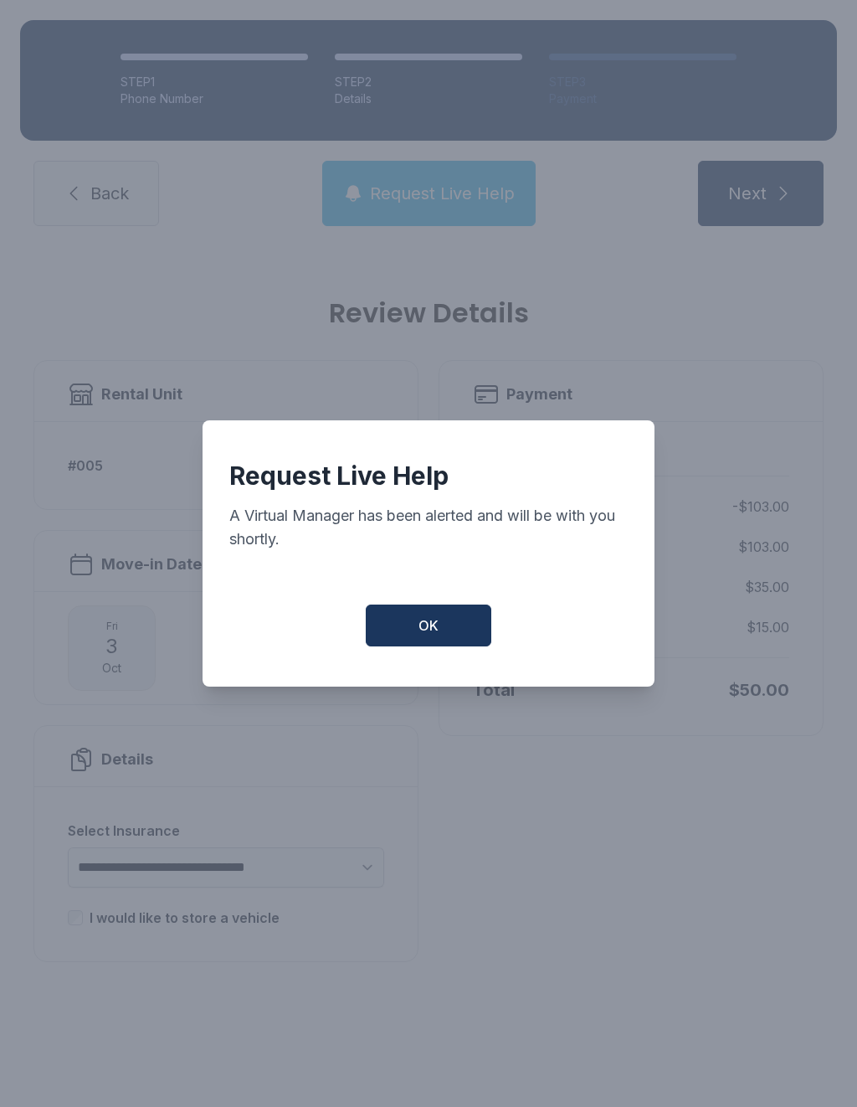
click at [424, 630] on span "OK" at bounding box center [429, 625] width 20 height 20
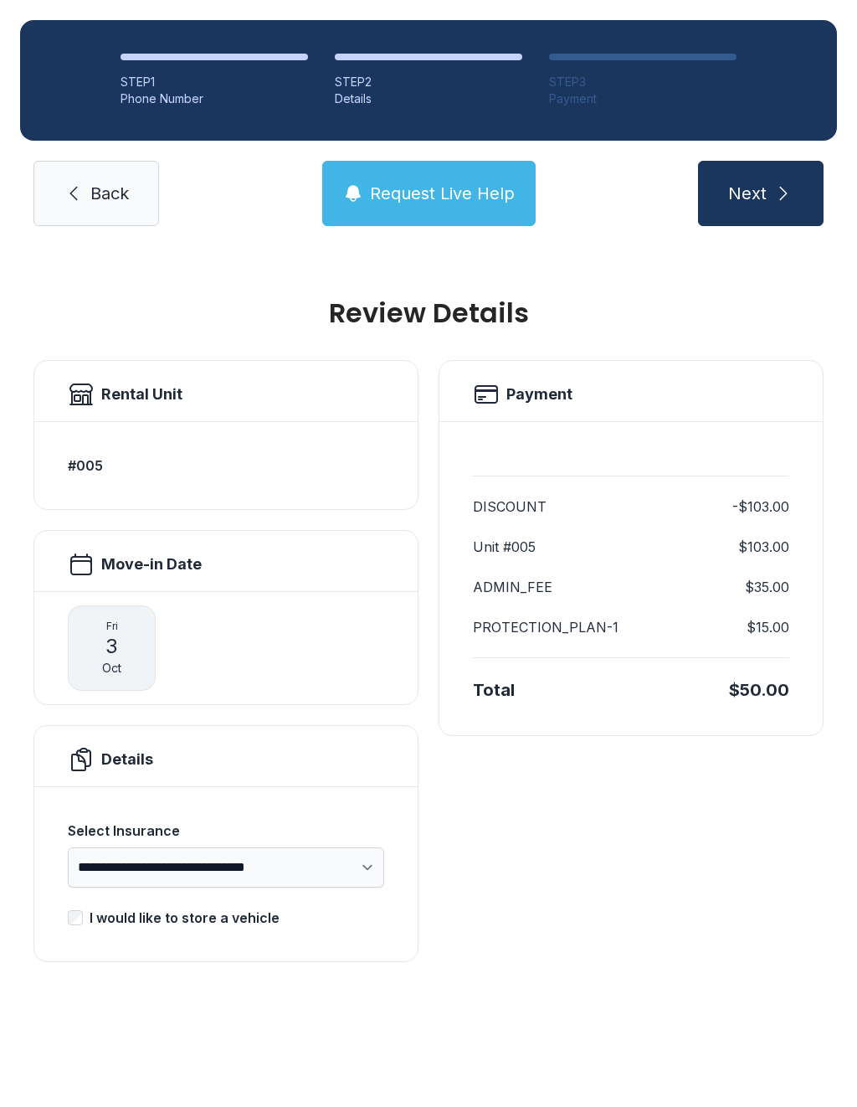
click at [778, 200] on icon "submit" at bounding box center [784, 193] width 20 height 20
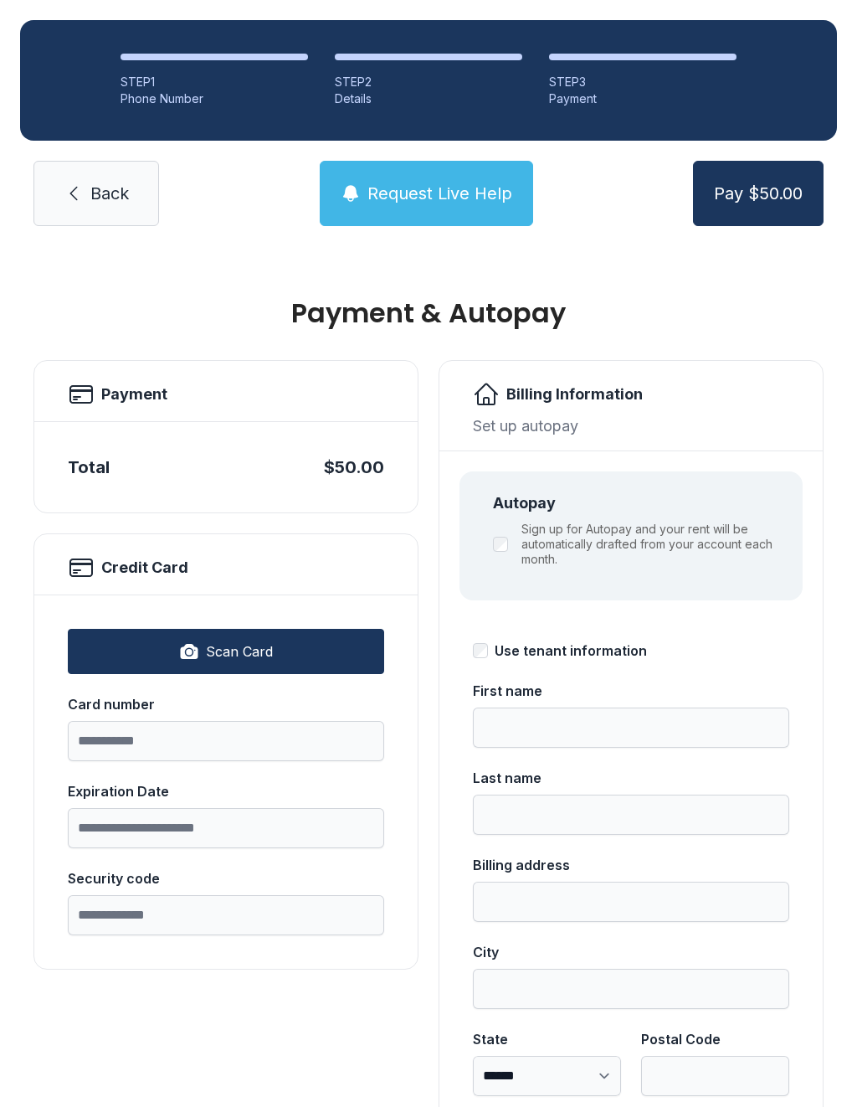
click at [111, 189] on span "Back" at bounding box center [109, 193] width 39 height 23
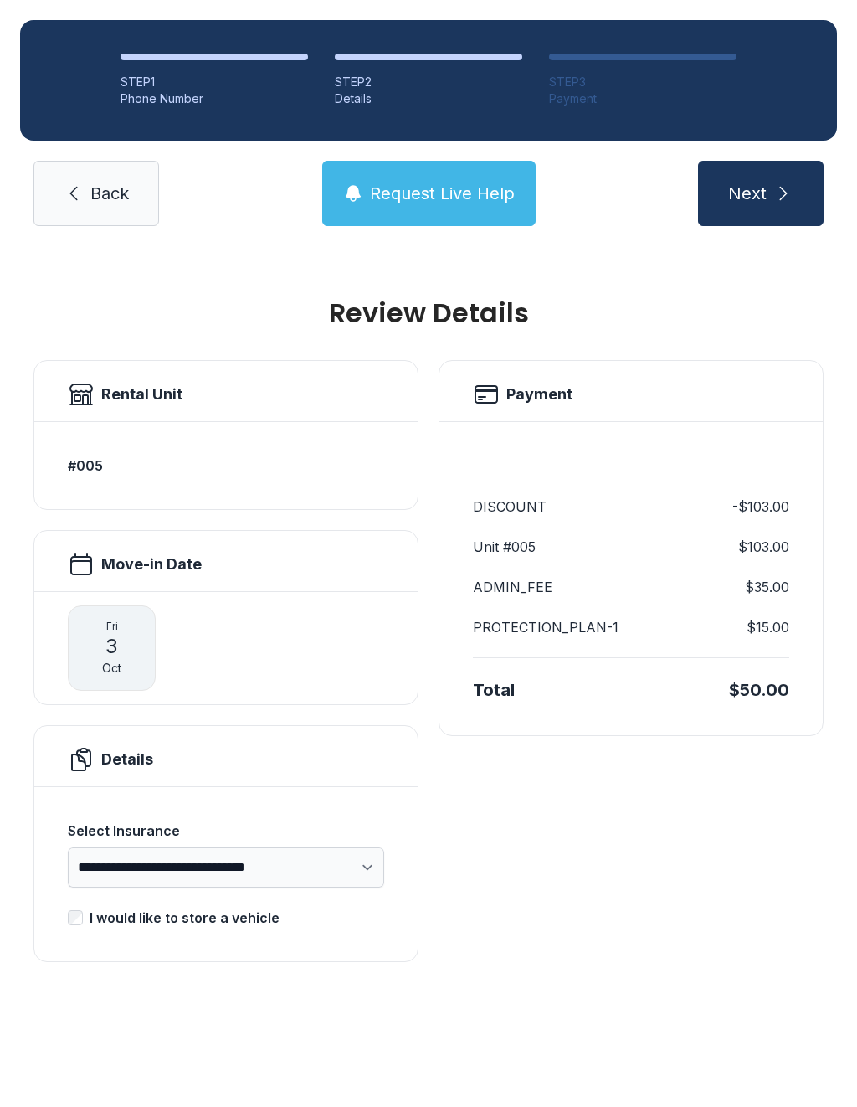
click at [760, 195] on span "Next" at bounding box center [747, 193] width 39 height 23
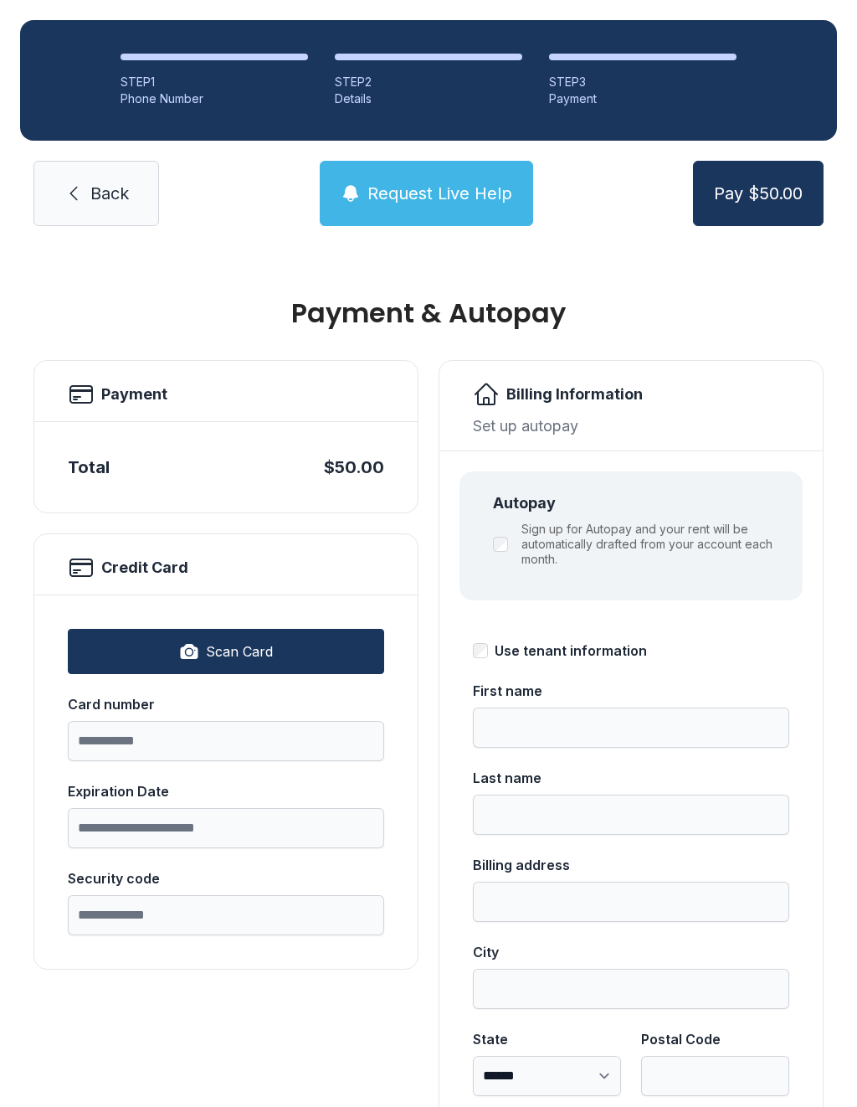
click at [95, 207] on link "Back" at bounding box center [96, 193] width 126 height 65
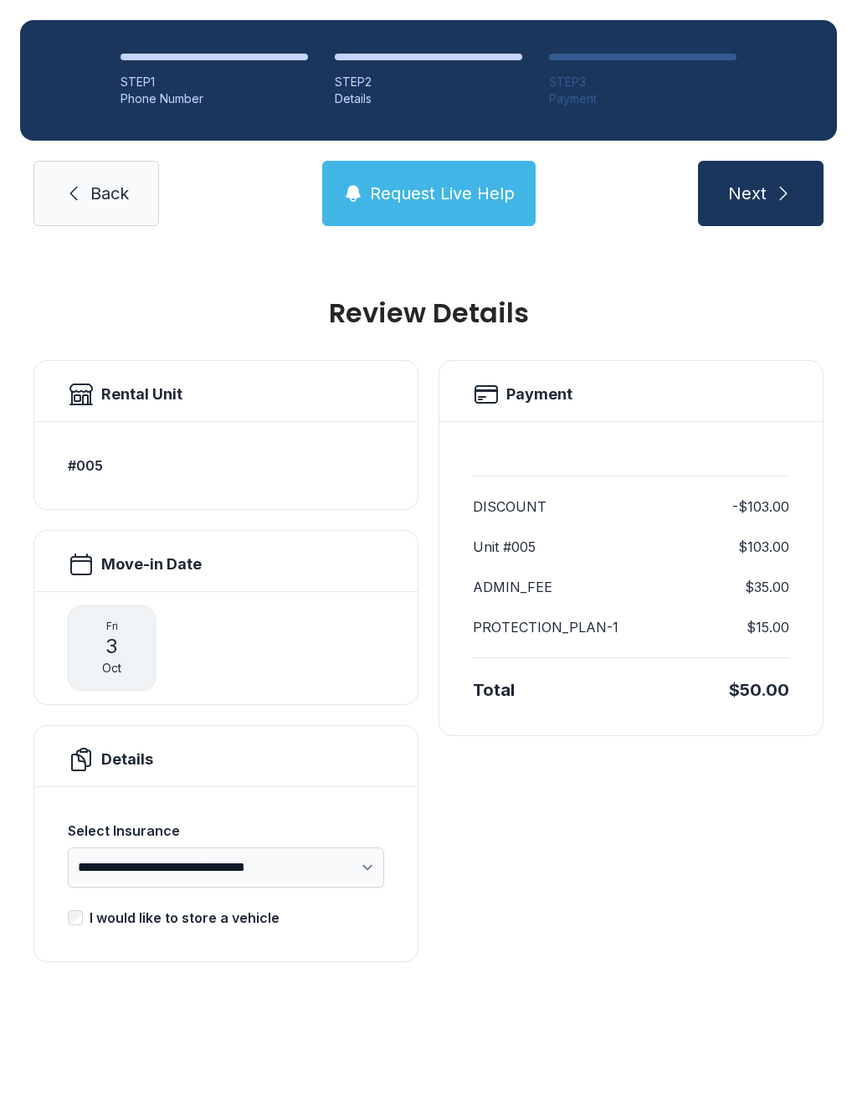
click at [107, 188] on span "Back" at bounding box center [109, 193] width 39 height 23
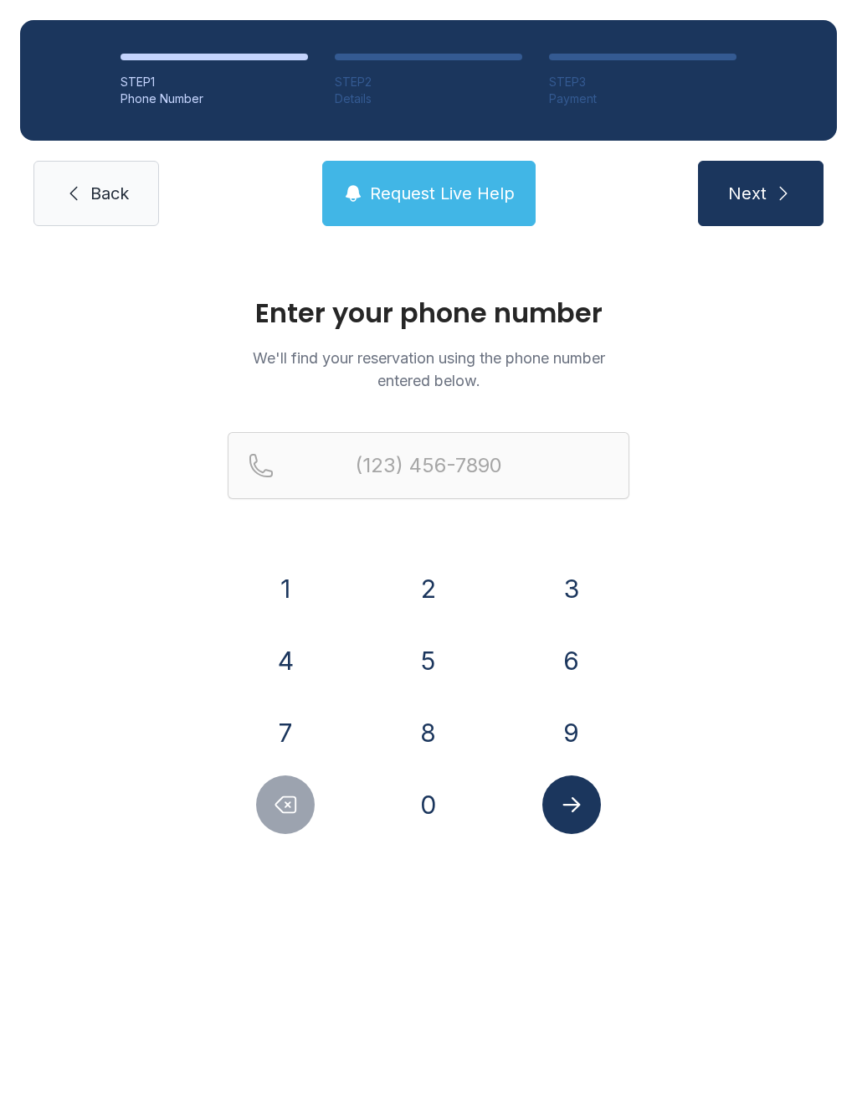
click at [763, 189] on span "Next" at bounding box center [747, 193] width 39 height 23
click at [768, 177] on button "Next" at bounding box center [761, 193] width 126 height 65
type input "("
click at [109, 187] on span "Back" at bounding box center [109, 193] width 39 height 23
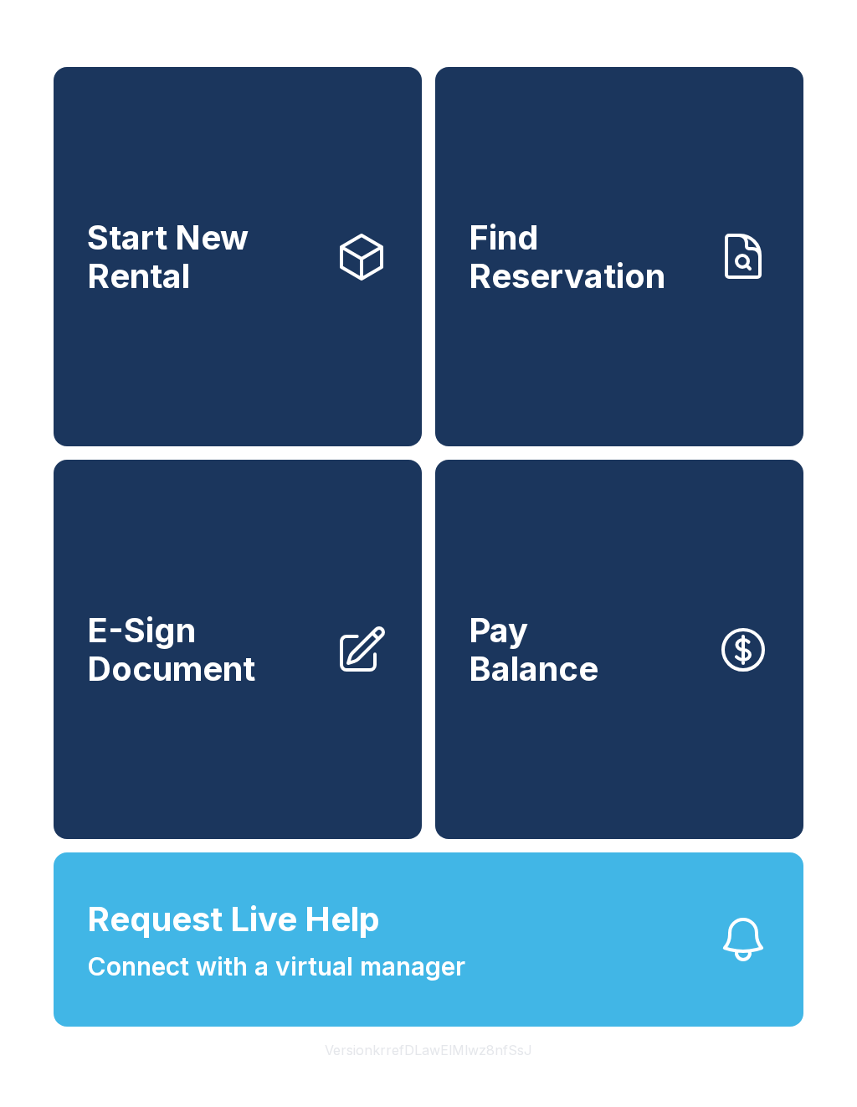
click at [109, 219] on span "Start New Rental" at bounding box center [204, 257] width 234 height 76
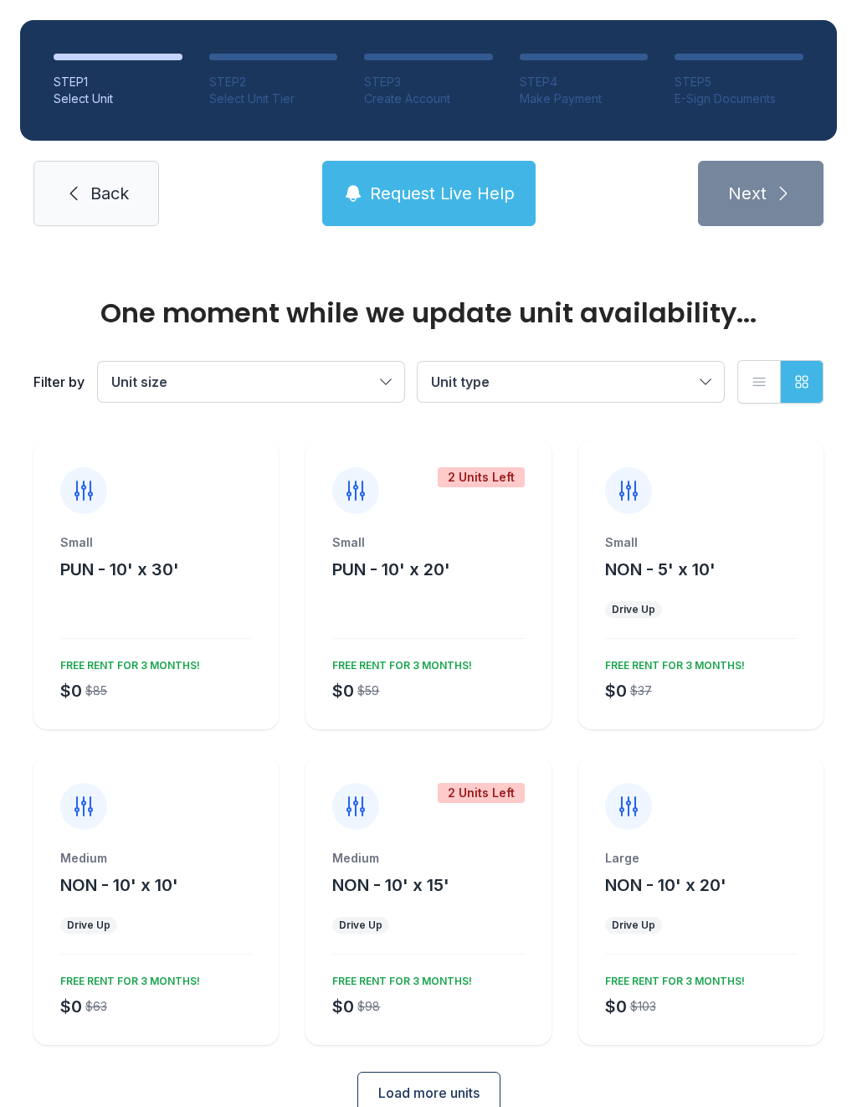
click at [85, 199] on link "Back" at bounding box center [96, 193] width 126 height 65
